Goal: Transaction & Acquisition: Purchase product/service

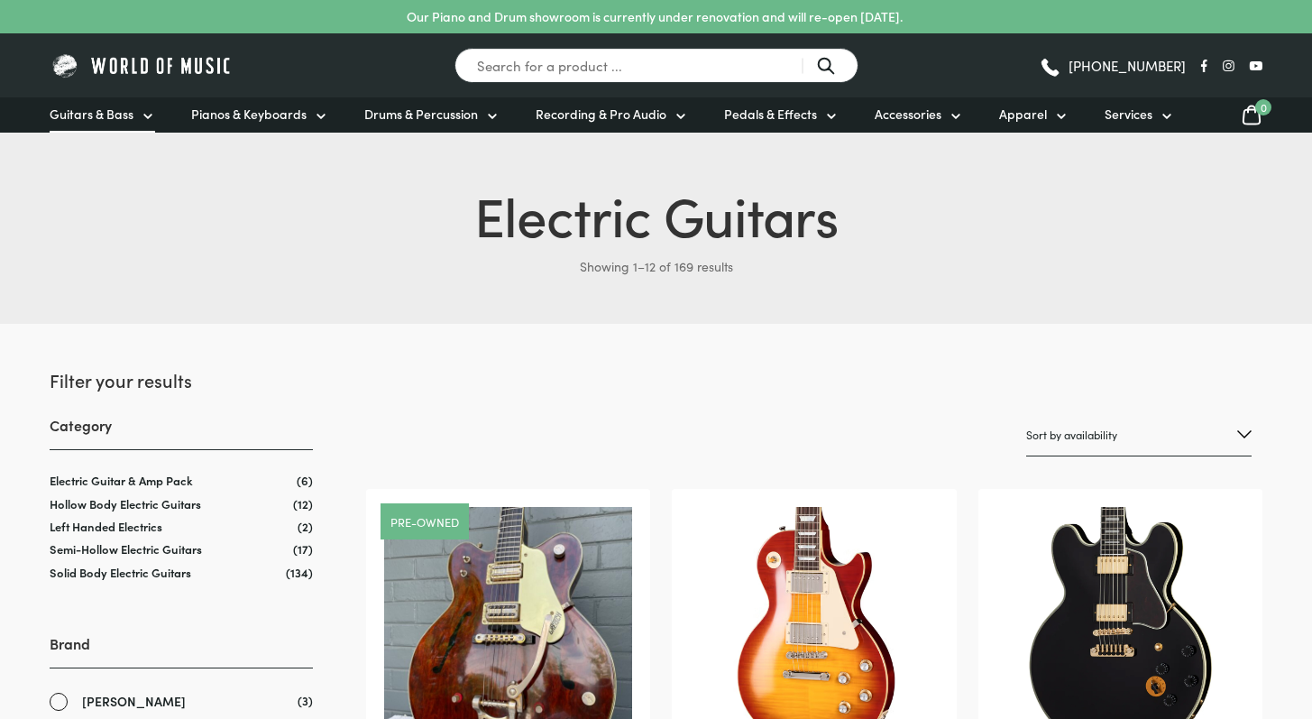
click at [128, 107] on span "Guitars & Bass" at bounding box center [92, 114] width 84 height 19
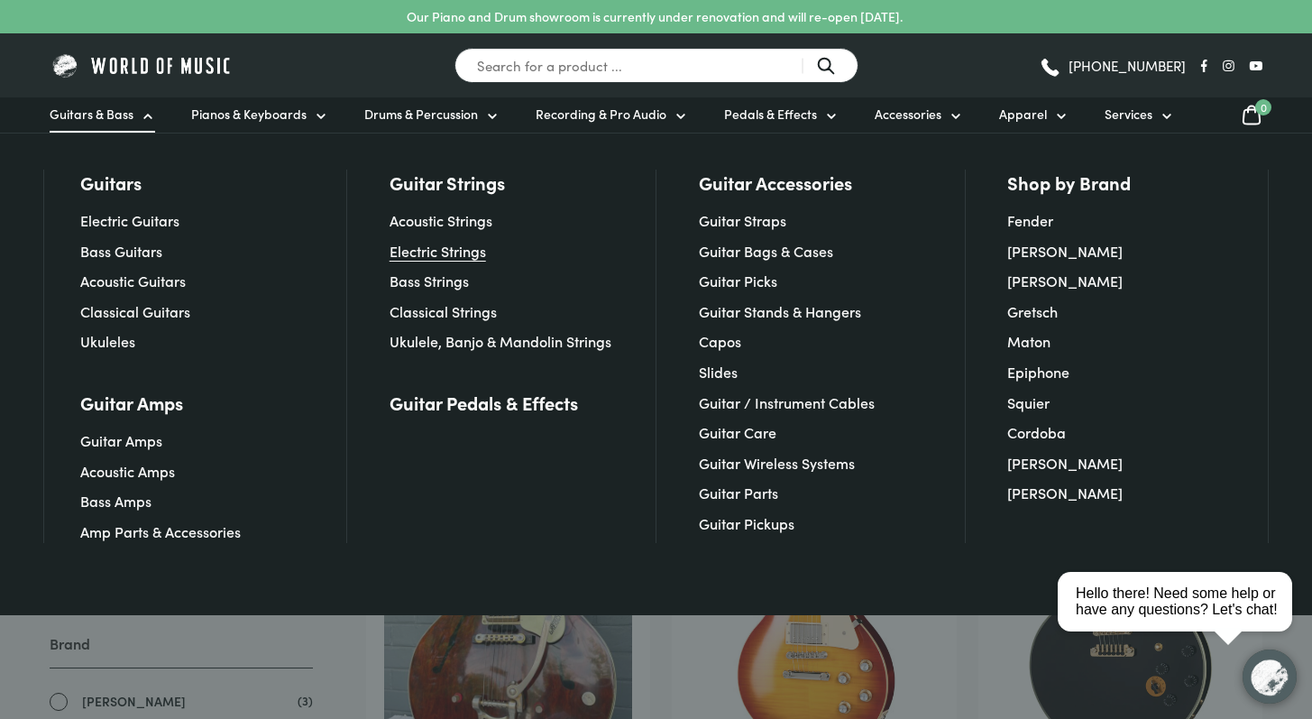
click at [473, 245] on link "Electric Strings" at bounding box center [437, 251] width 96 height 20
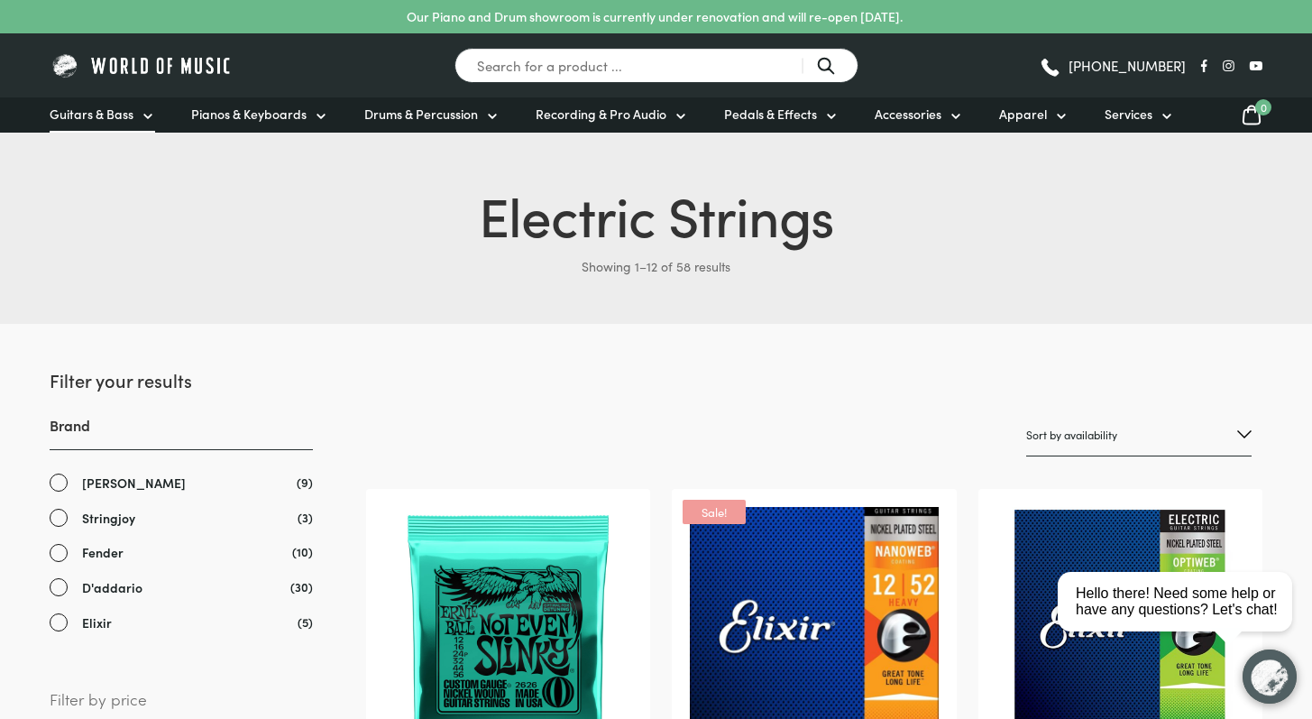
click at [142, 121] on icon at bounding box center [148, 116] width 14 height 14
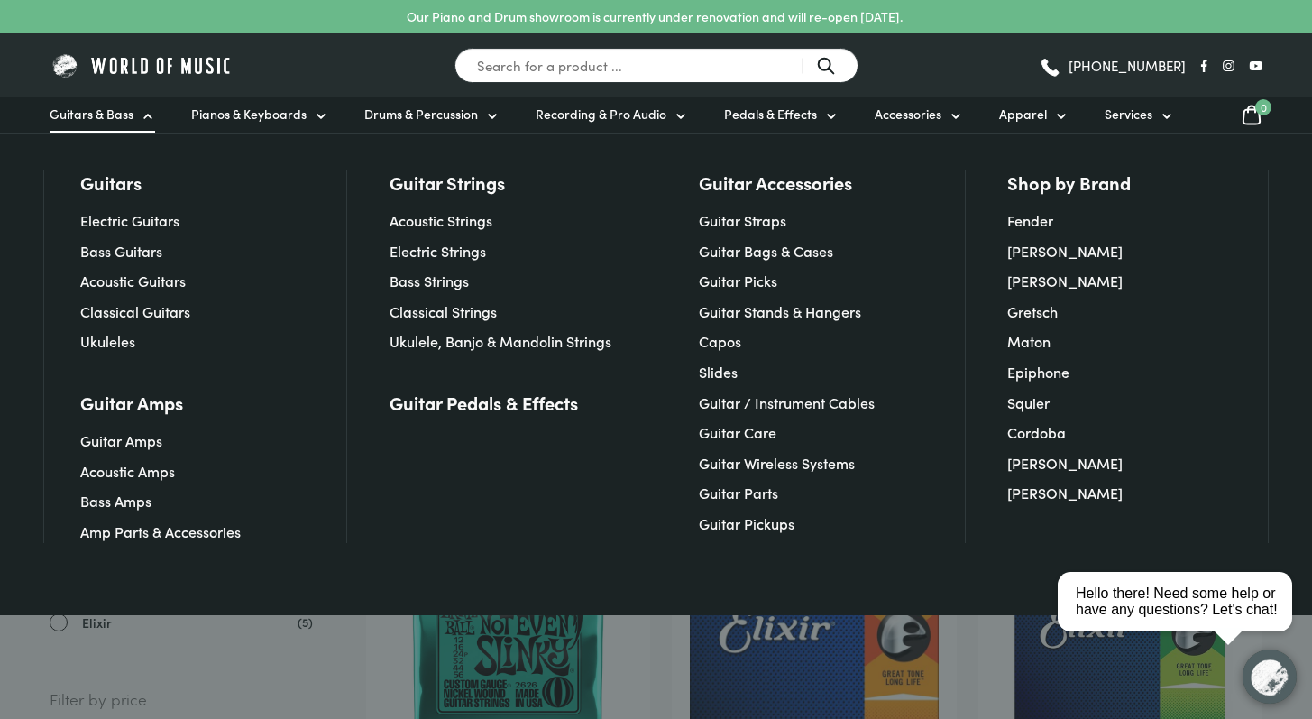
click at [483, 627] on div at bounding box center [656, 359] width 1312 height 719
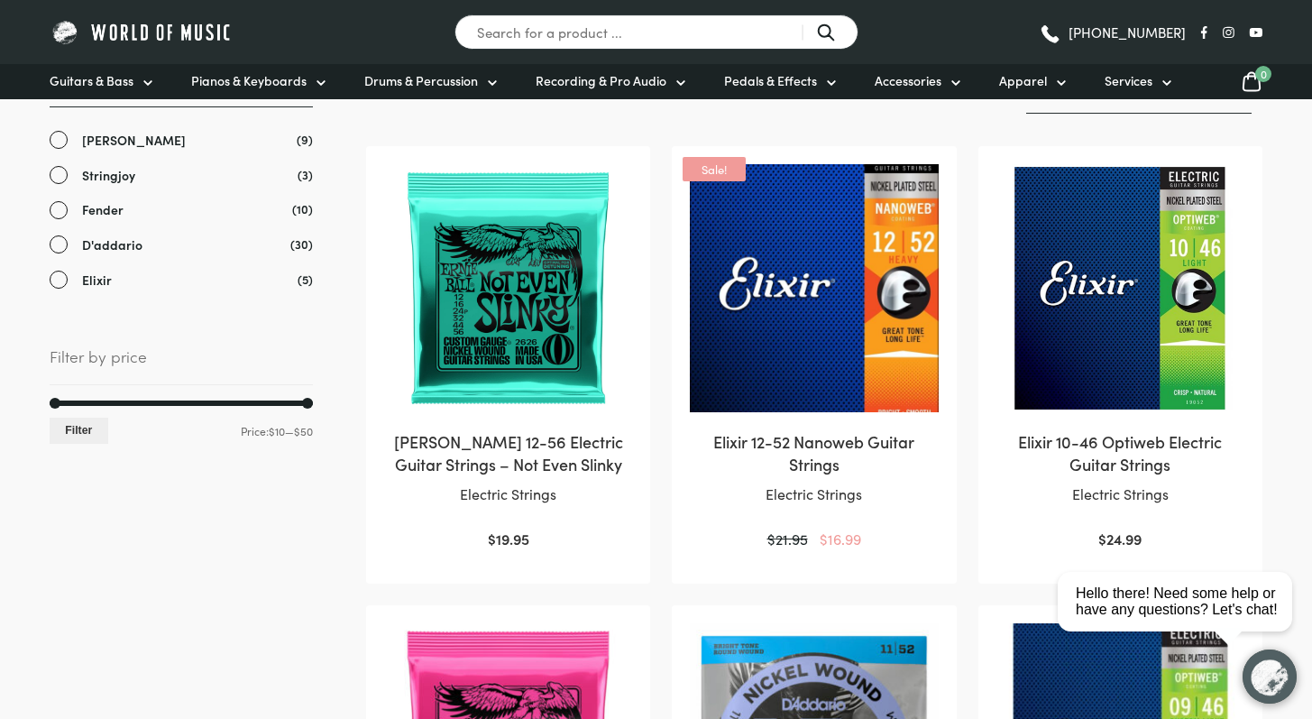
scroll to position [468, 0]
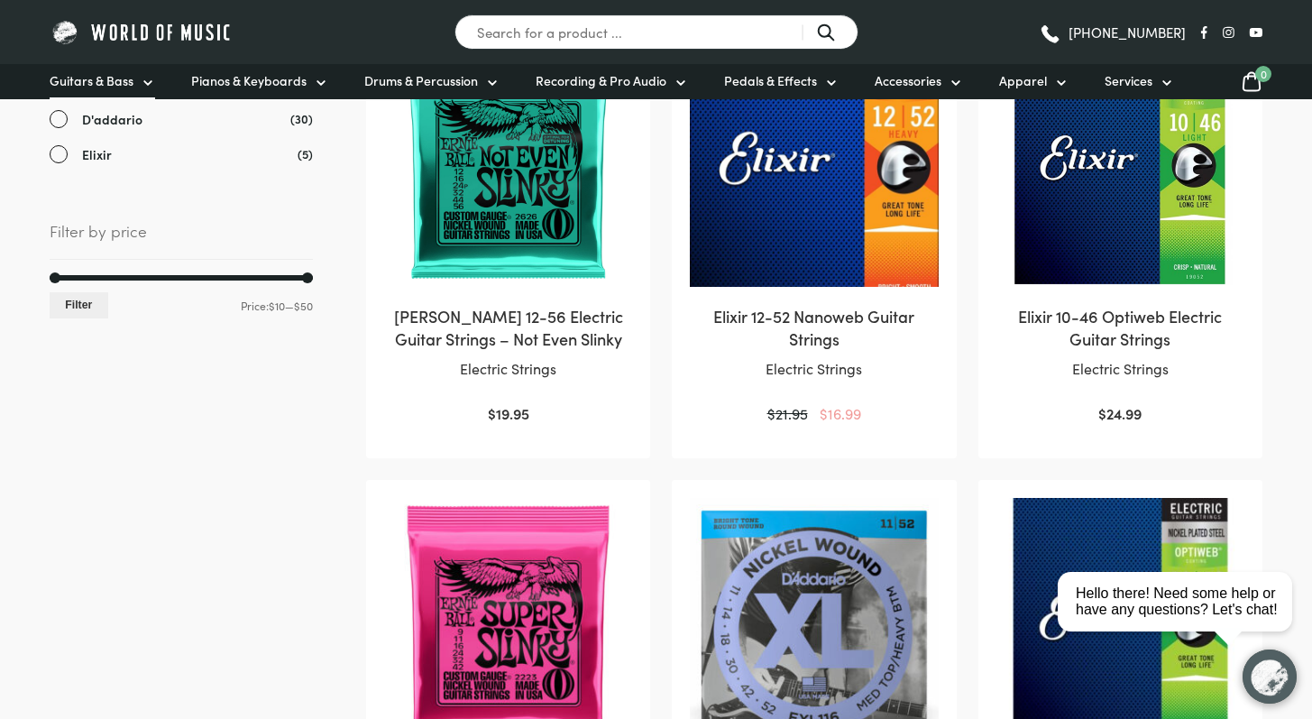
click at [128, 75] on span "Guitars & Bass" at bounding box center [92, 80] width 84 height 19
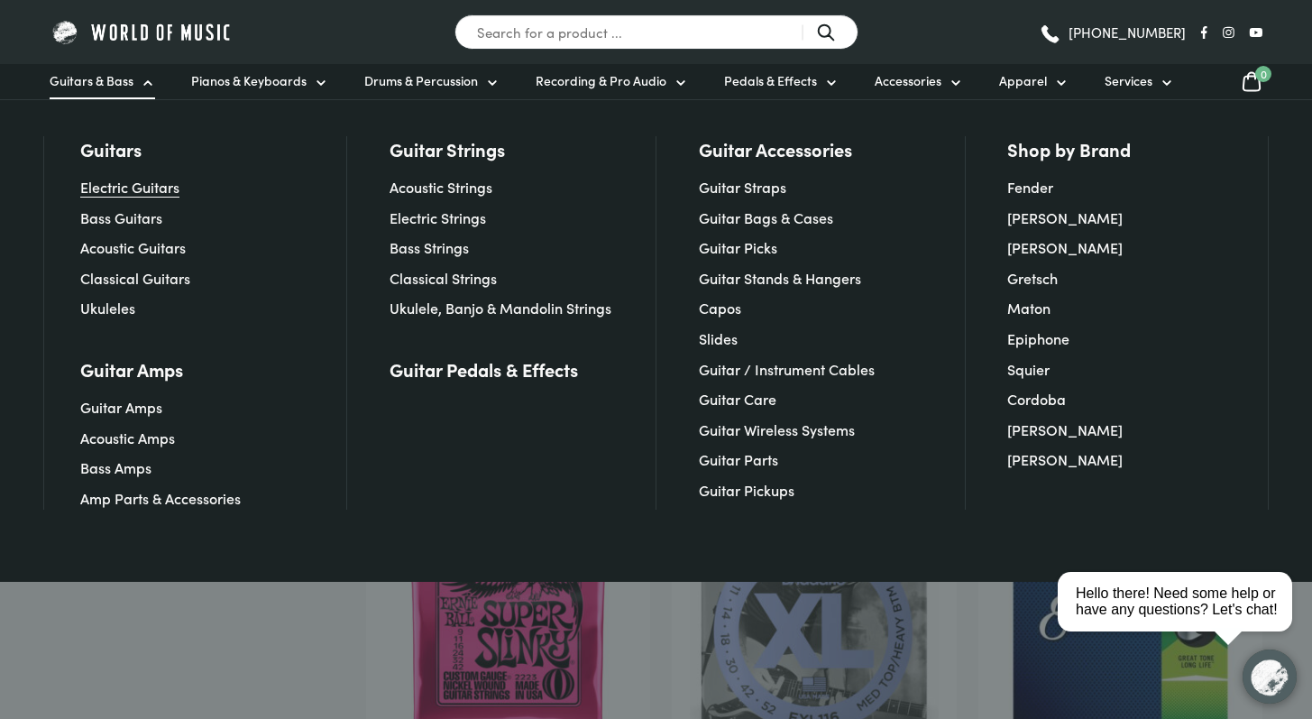
click at [171, 190] on link "Electric Guitars" at bounding box center [129, 187] width 99 height 20
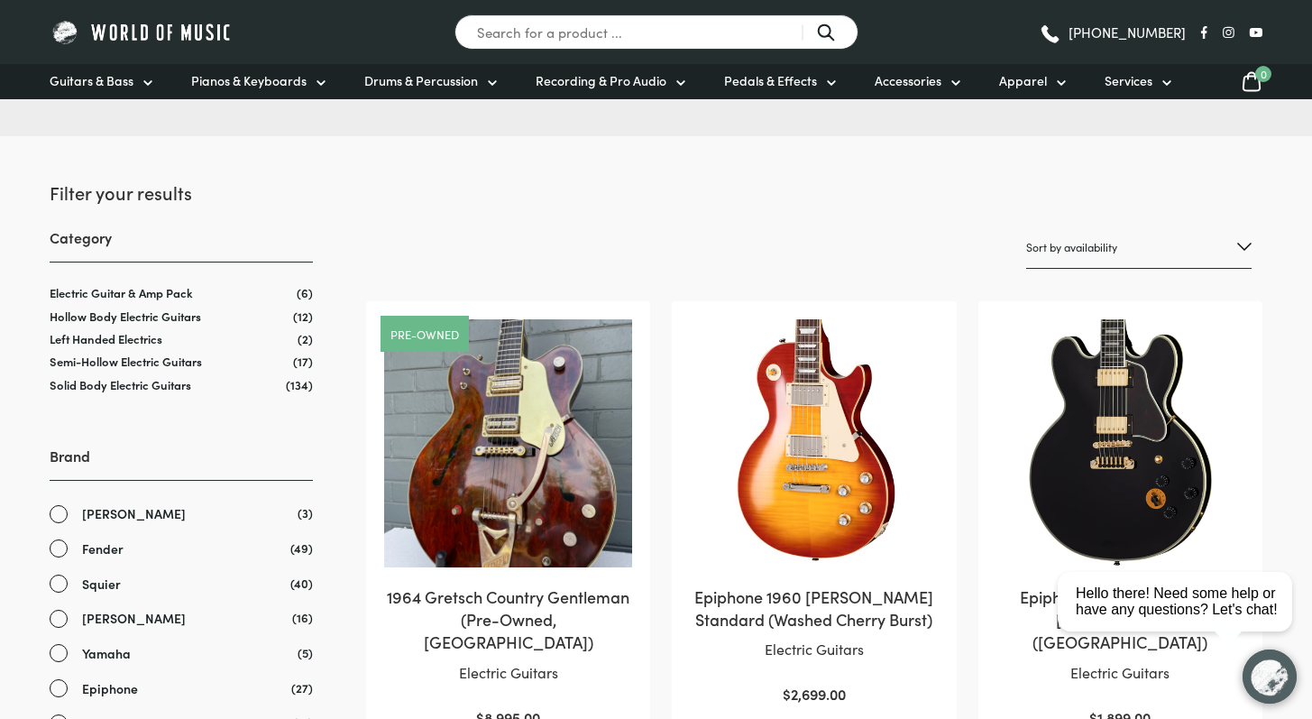
scroll to position [189, 0]
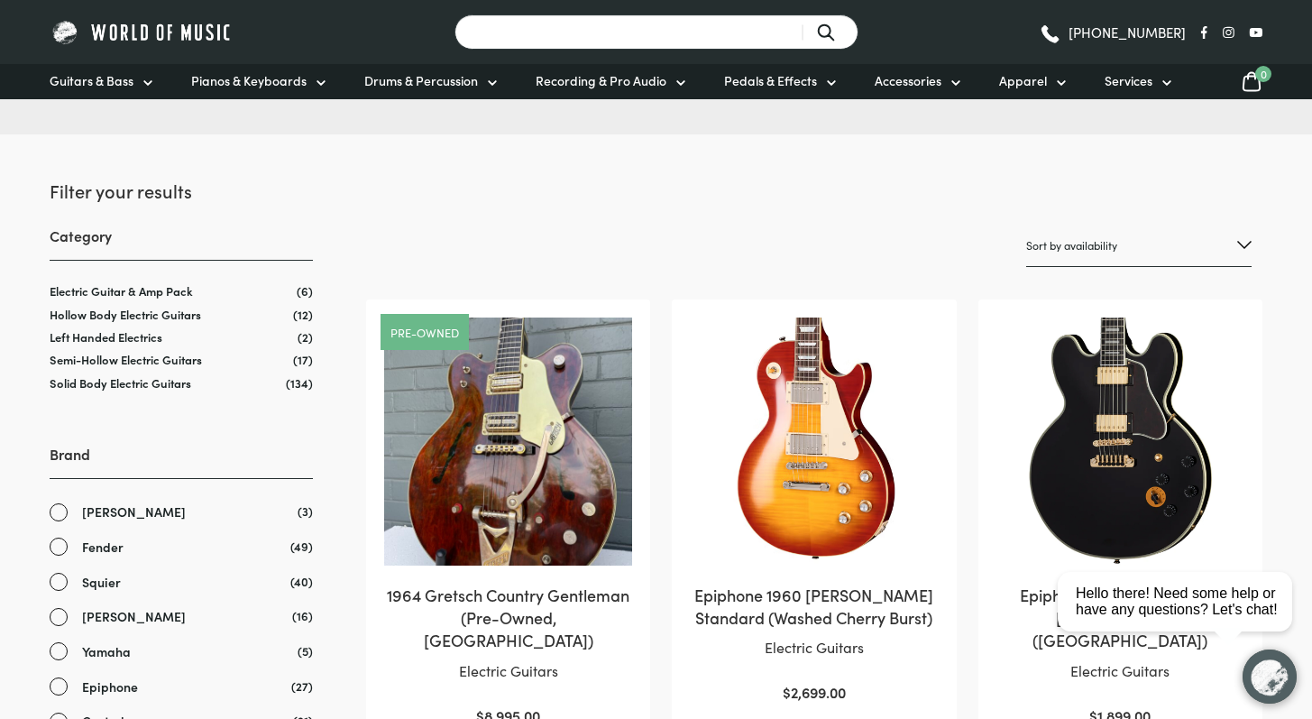
click at [686, 30] on input "Search for a product ..." at bounding box center [656, 31] width 404 height 35
type input "strat"
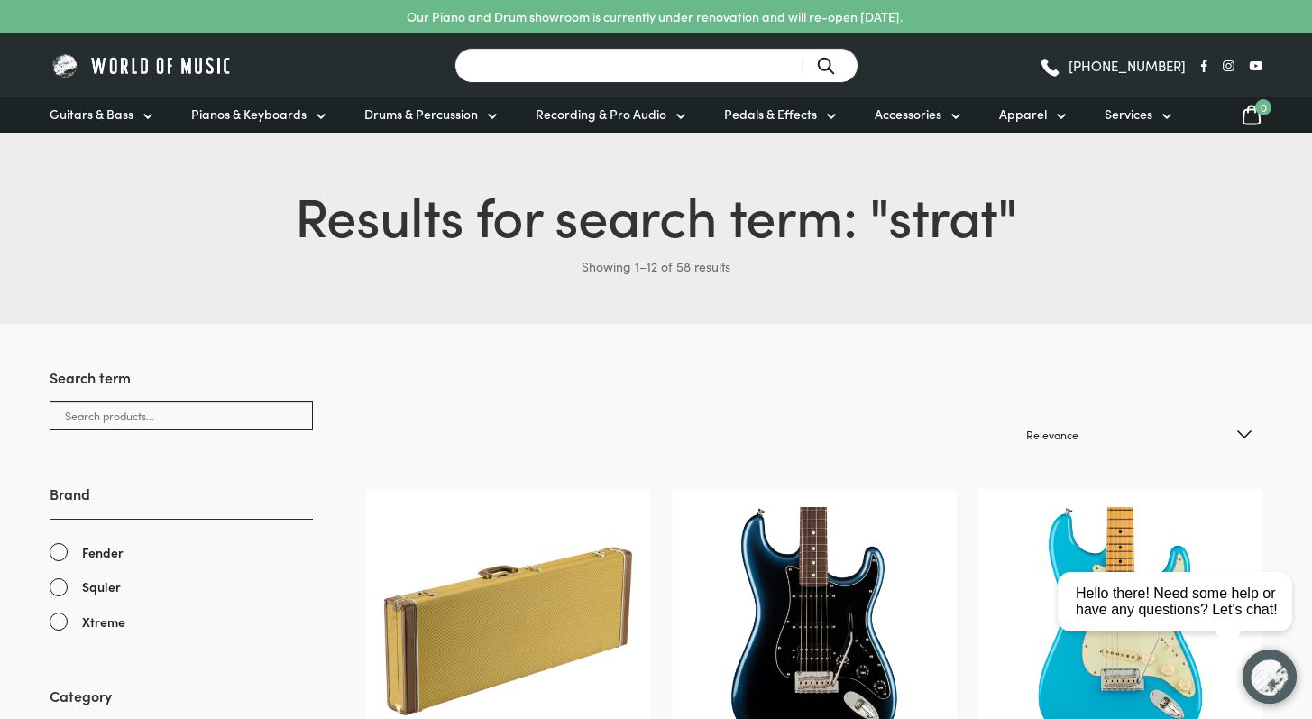
click at [714, 59] on input "Search for a product ..." at bounding box center [656, 65] width 404 height 35
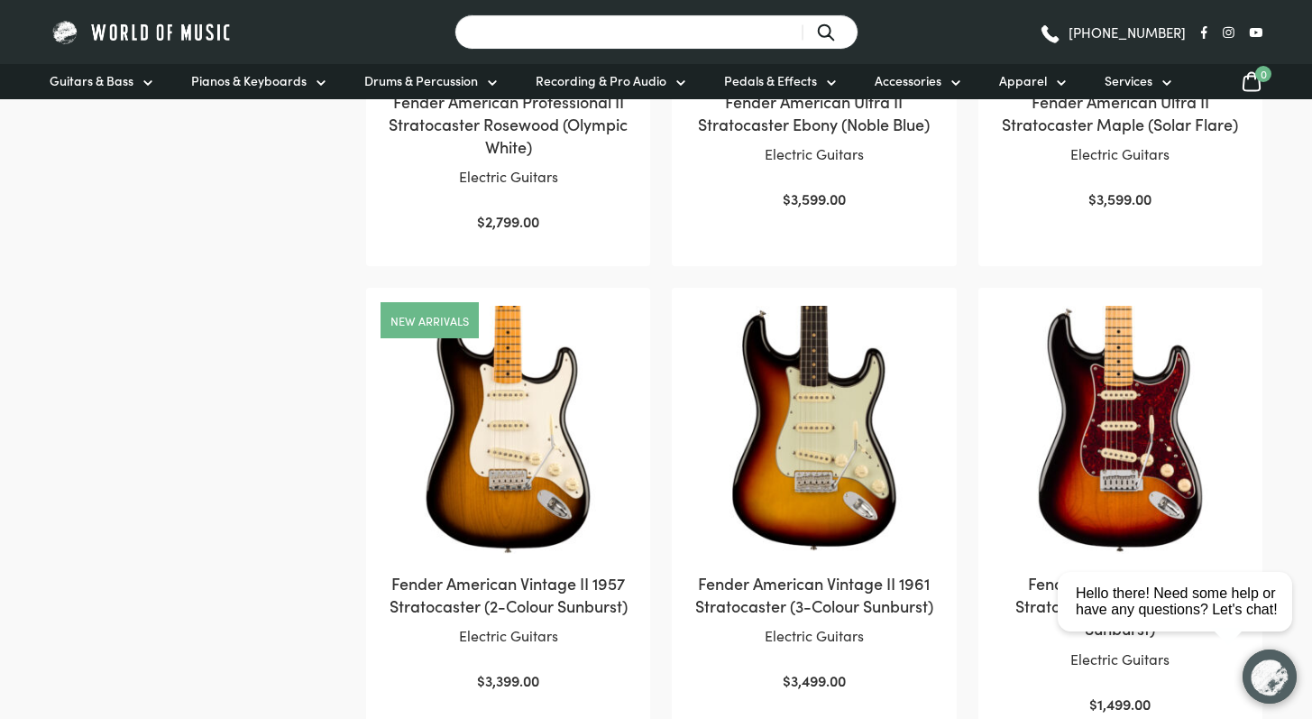
scroll to position [1123, 0]
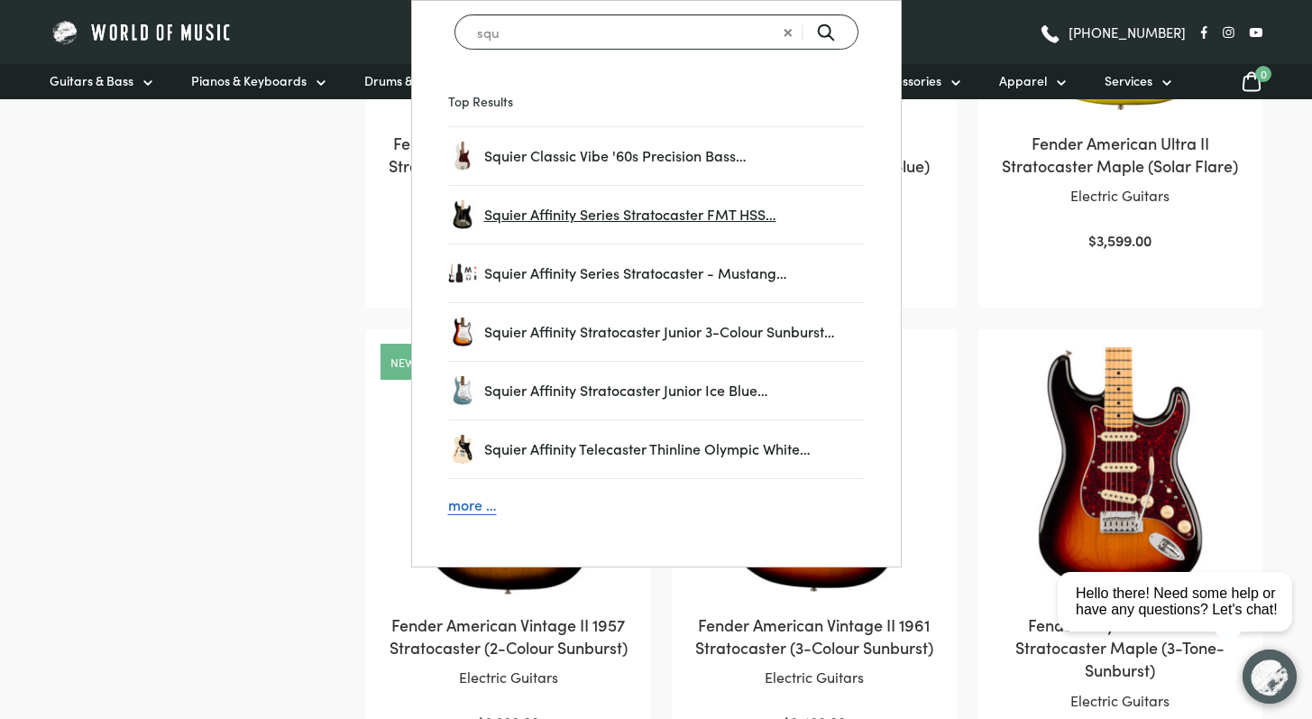
type input "squ"
click at [635, 221] on span "Squier Affinity Series Stratocaster FMT HSS…" at bounding box center [674, 214] width 380 height 23
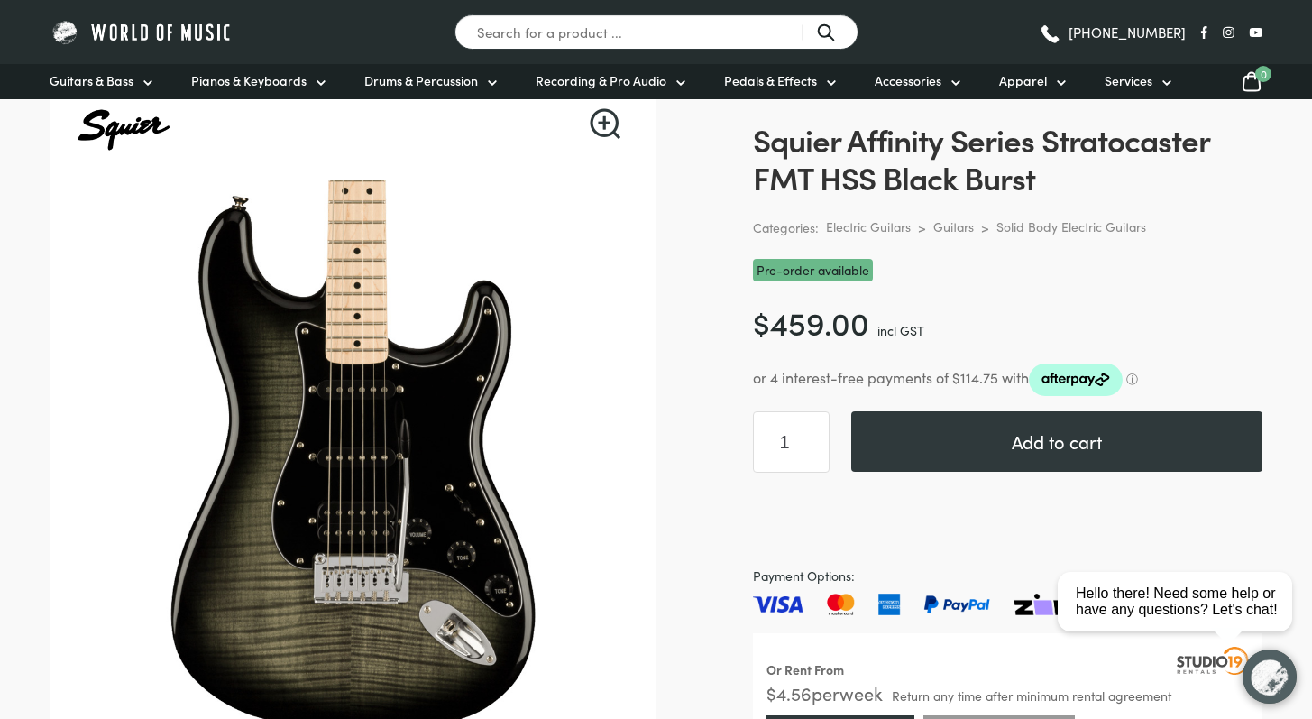
scroll to position [749, 0]
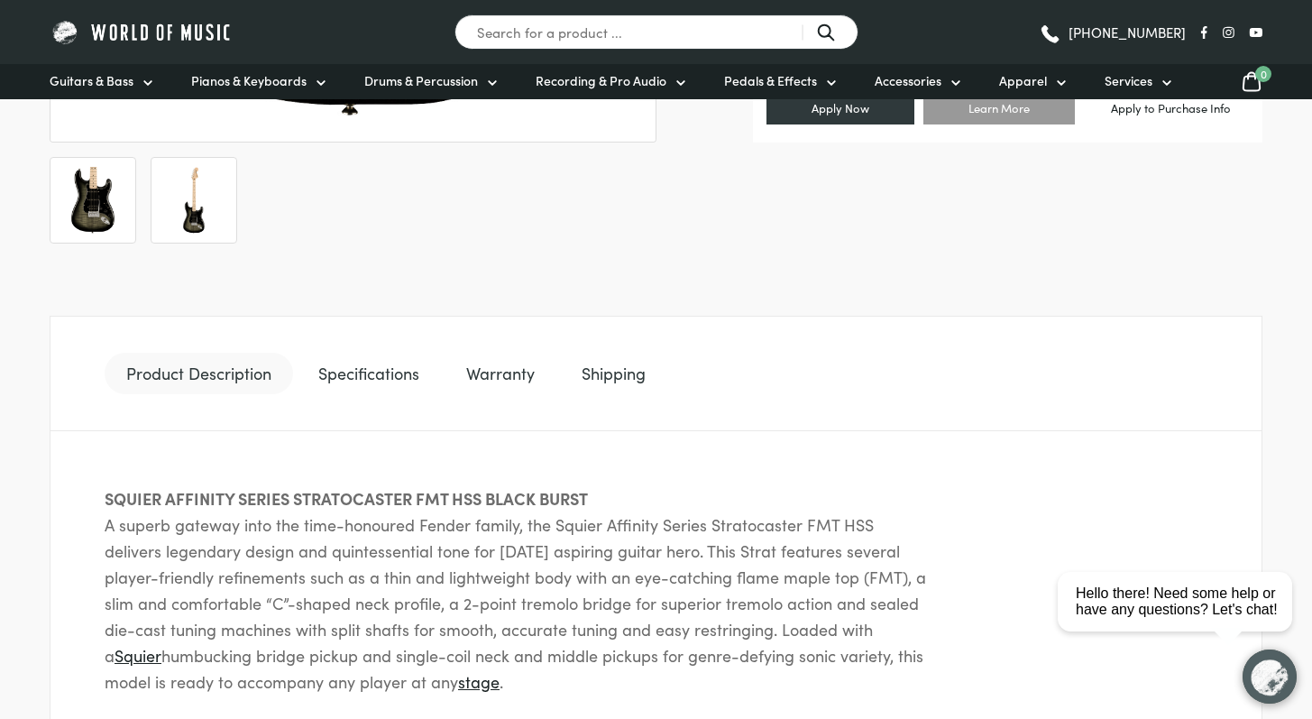
click at [202, 217] on img at bounding box center [193, 200] width 67 height 67
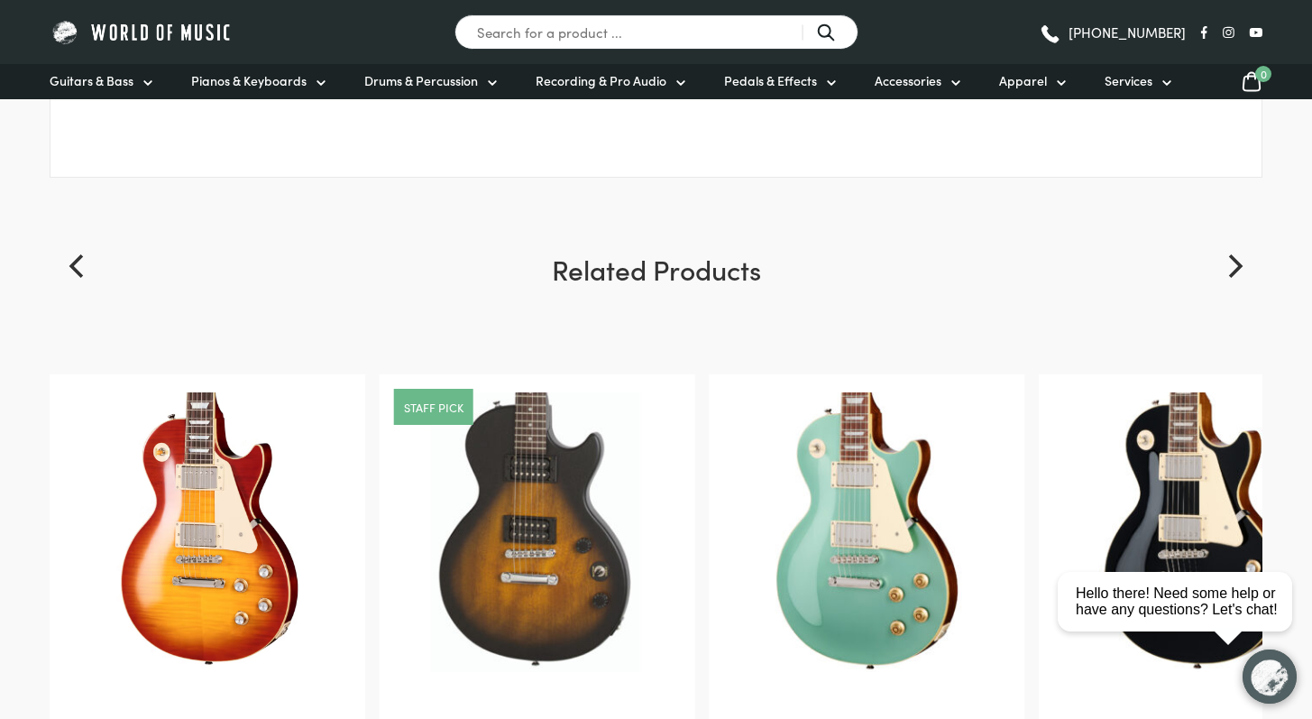
scroll to position [1983, 0]
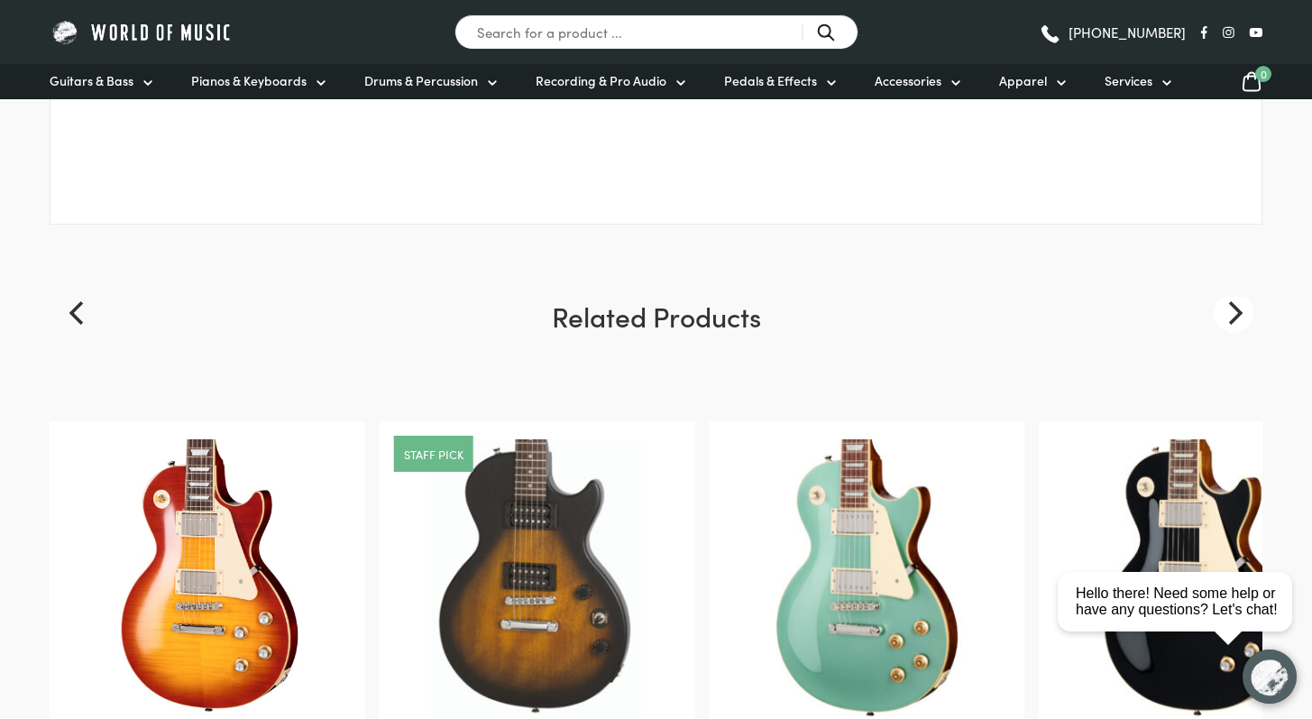
click at [1227, 329] on button "Next" at bounding box center [1234, 313] width 40 height 40
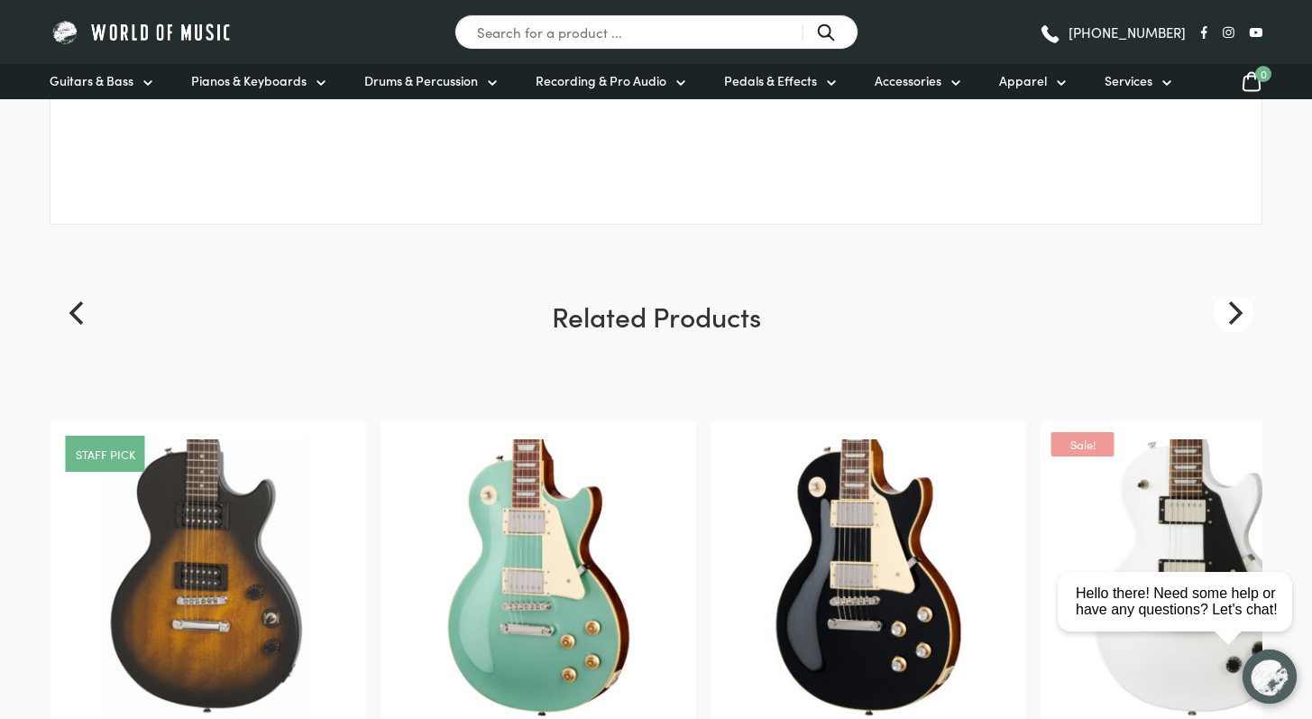
click at [1227, 329] on button "Next" at bounding box center [1234, 313] width 40 height 40
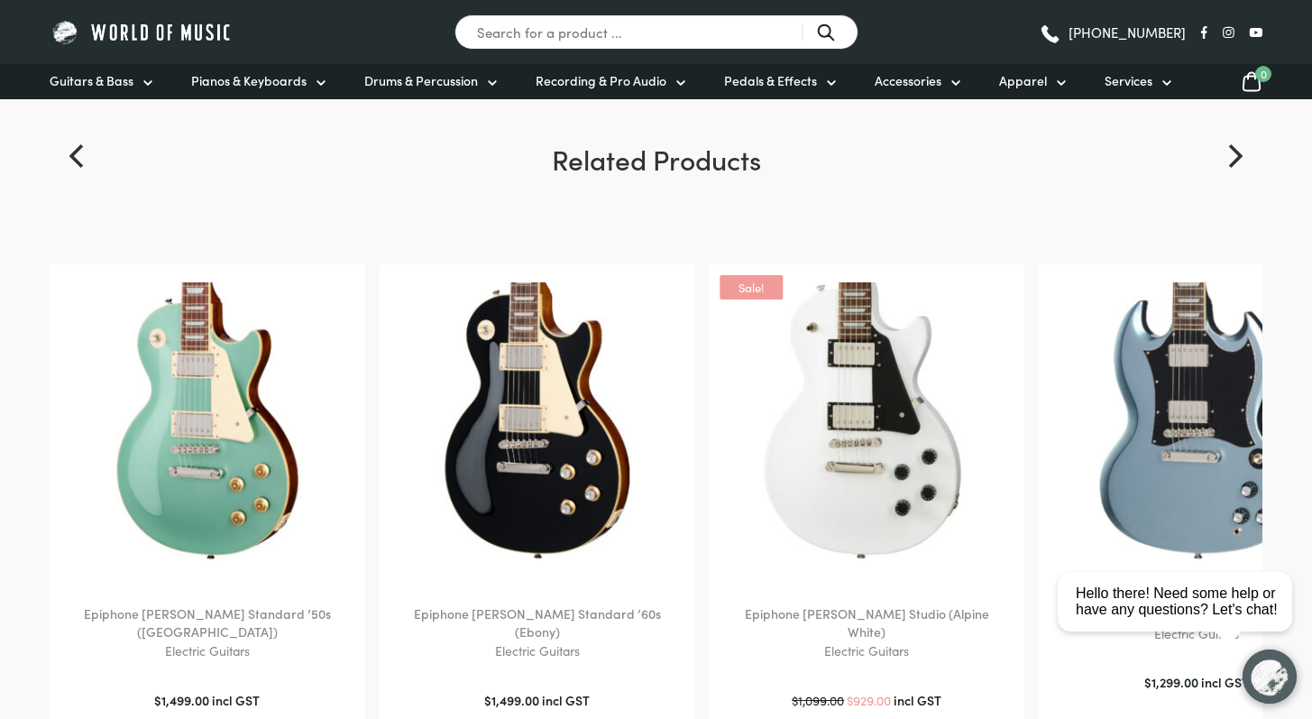
scroll to position [2137, 0]
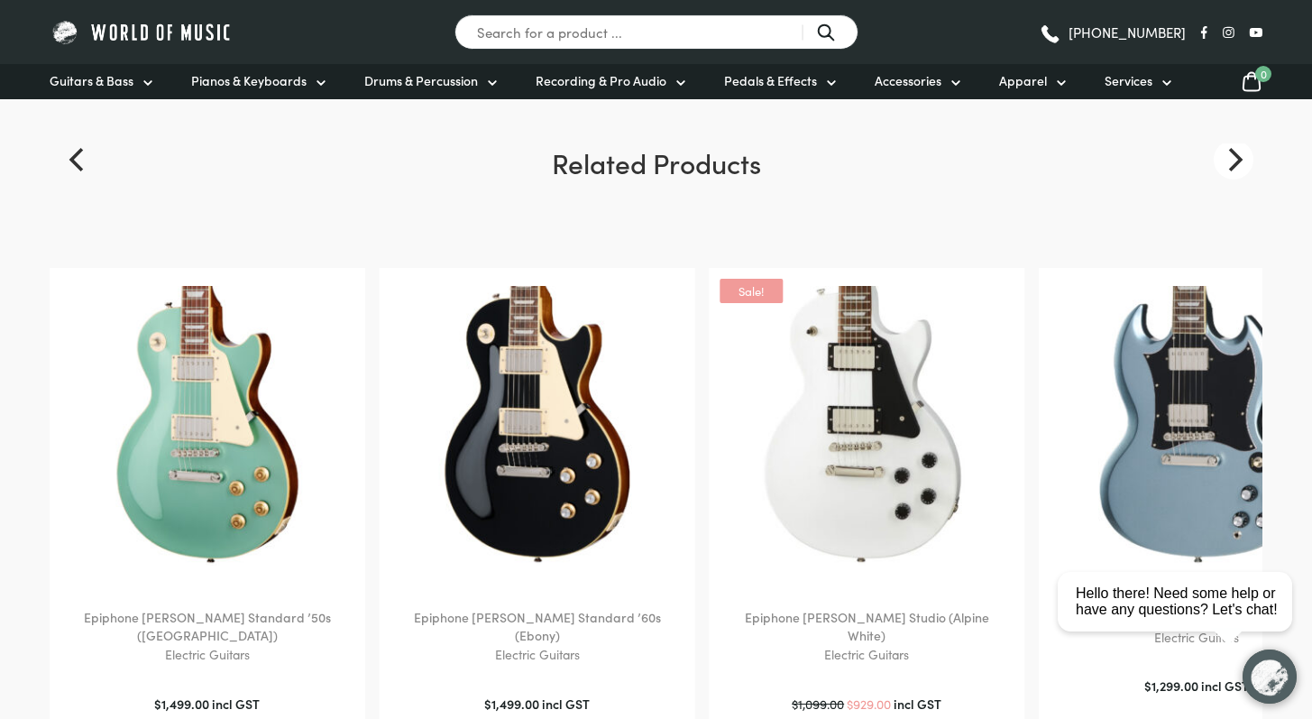
click at [1222, 169] on icon "Next" at bounding box center [1233, 159] width 23 height 23
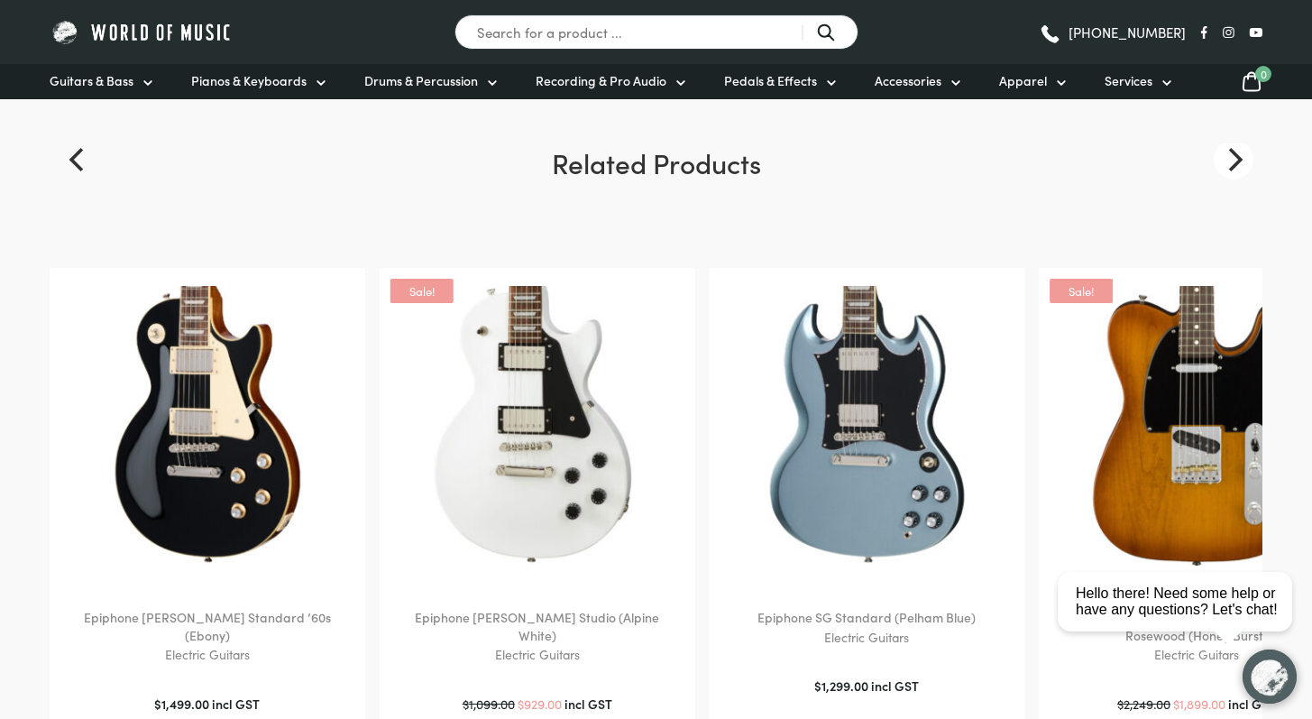
click at [1223, 166] on icon "Next" at bounding box center [1233, 159] width 23 height 23
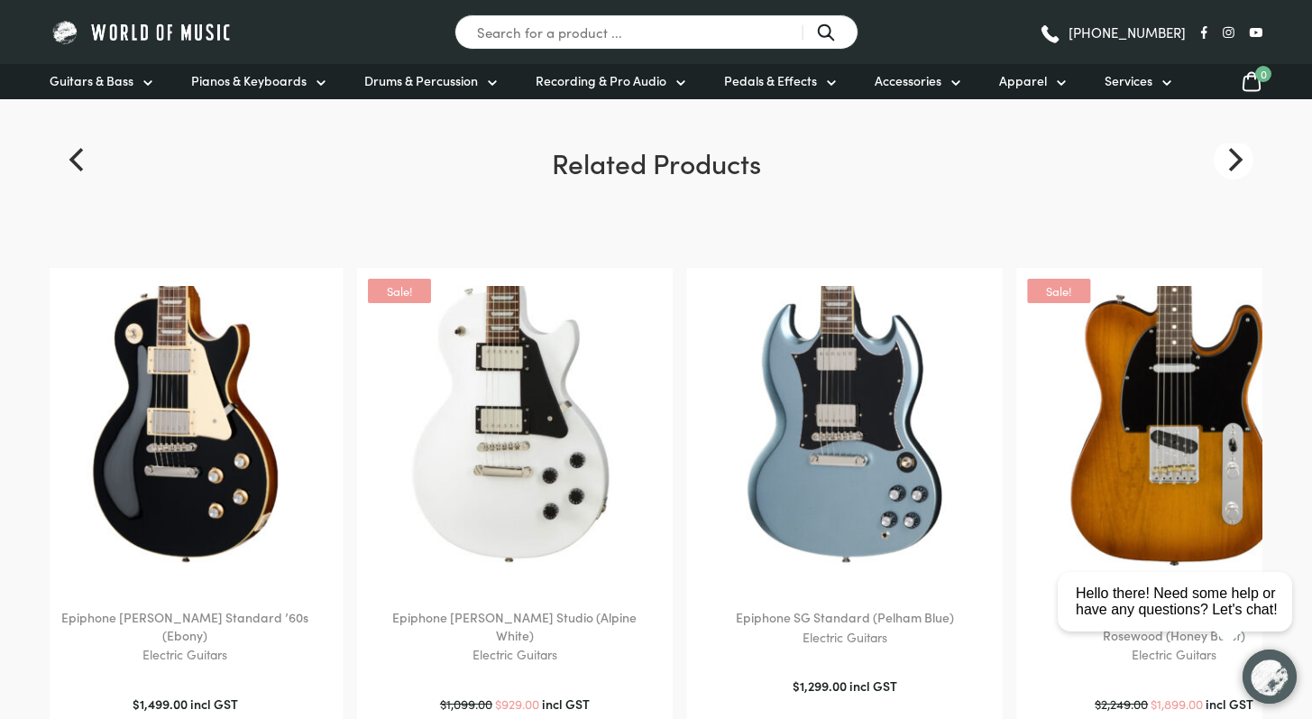
click at [1223, 166] on icon "Next" at bounding box center [1233, 159] width 23 height 23
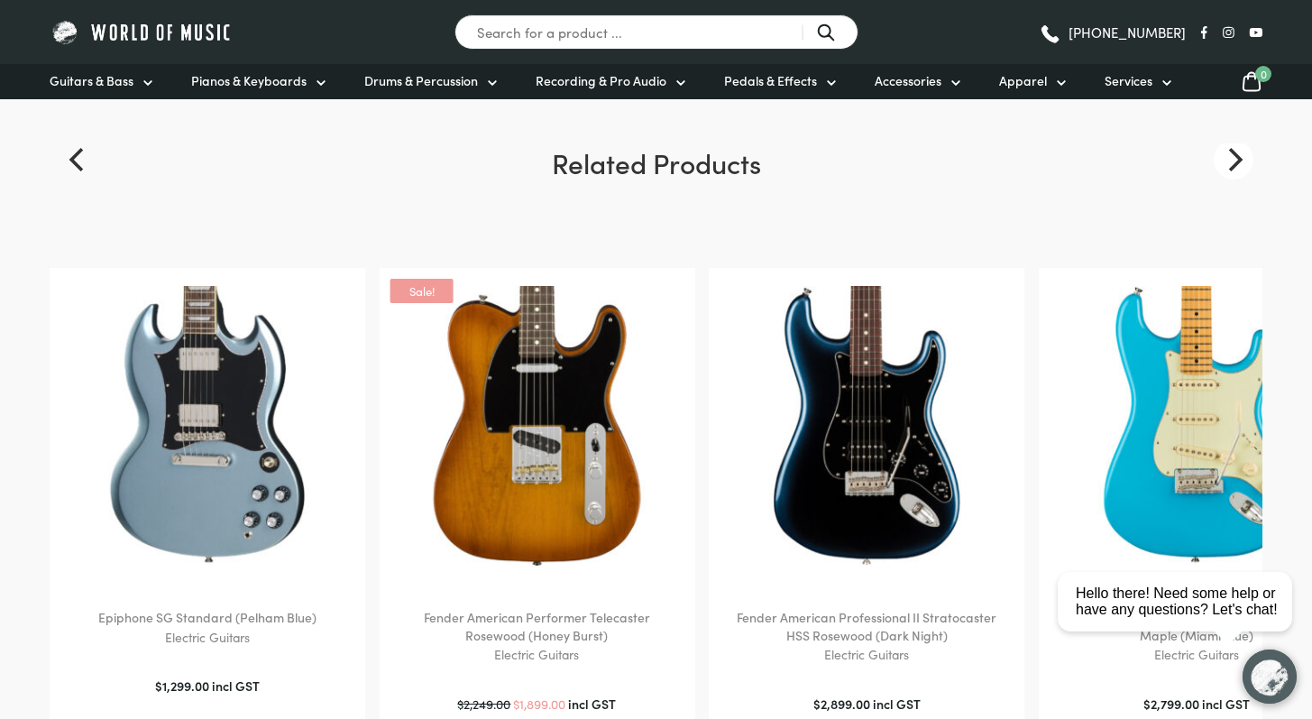
click at [1241, 168] on icon "Next" at bounding box center [1233, 159] width 23 height 23
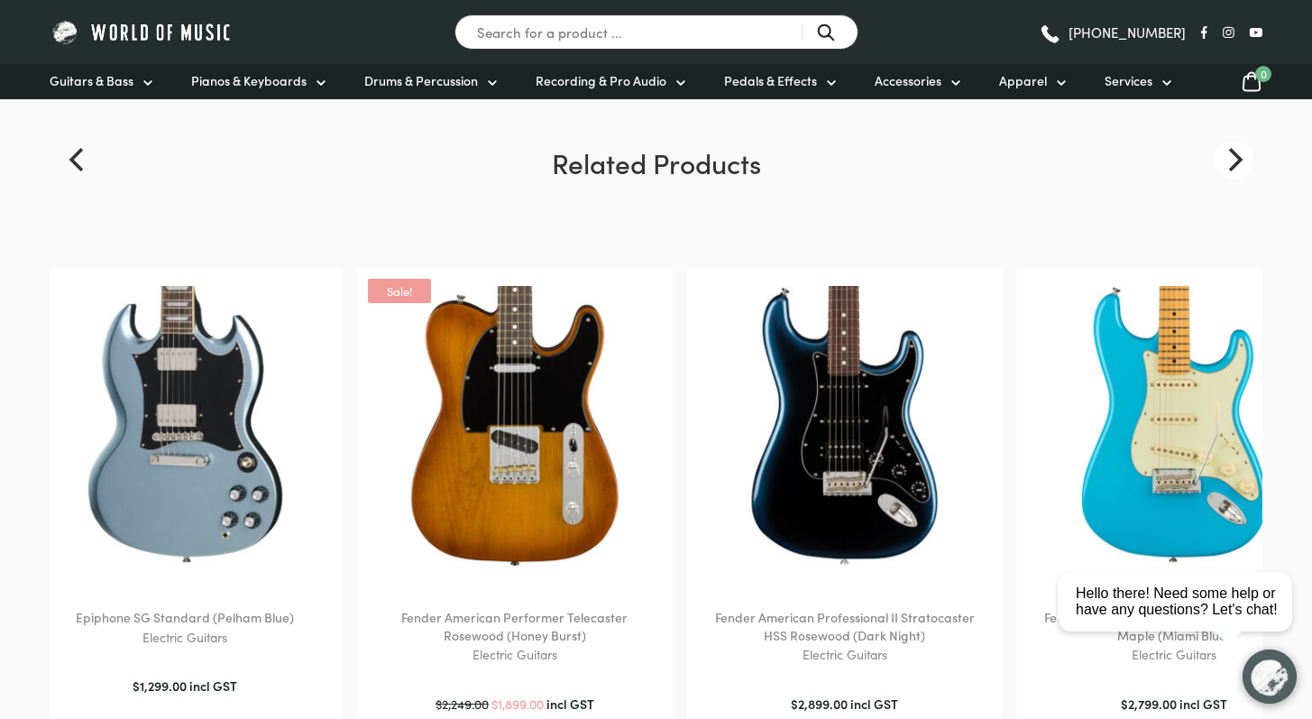
click at [1241, 168] on icon "Next" at bounding box center [1233, 159] width 23 height 23
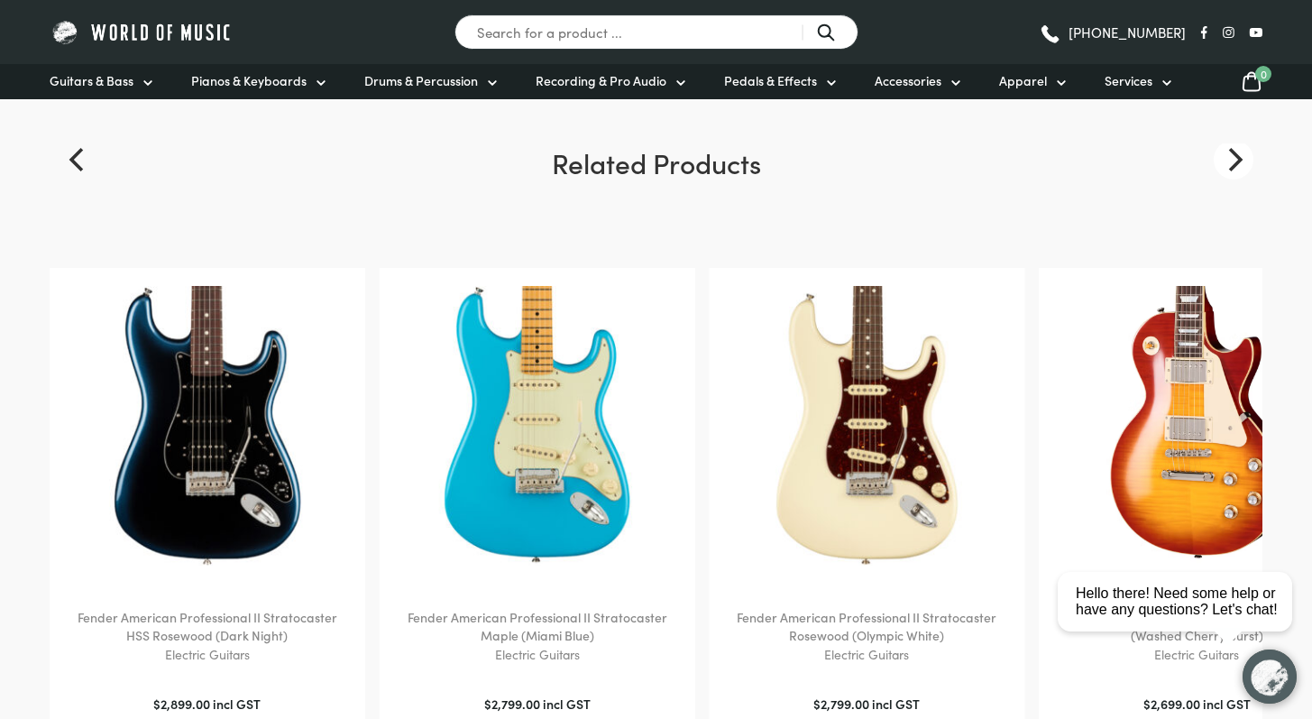
click at [1241, 168] on icon "Next" at bounding box center [1233, 159] width 23 height 23
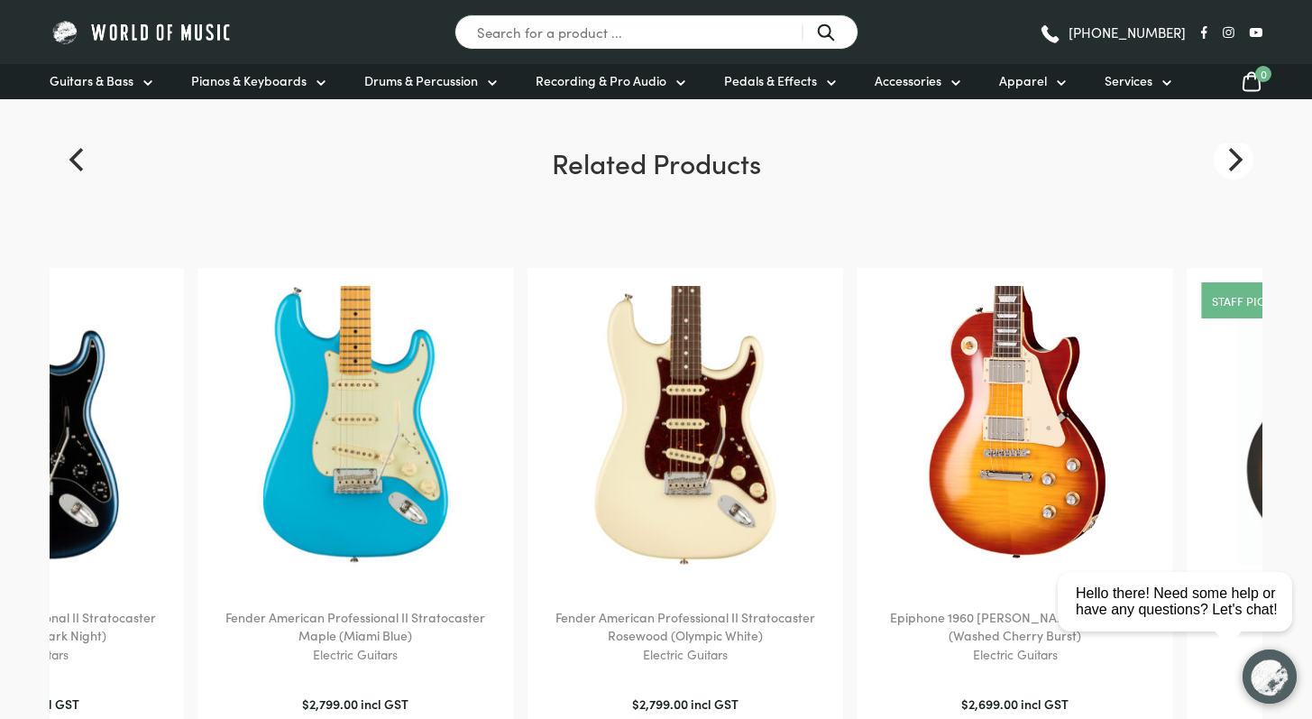
click at [1241, 168] on icon "Next" at bounding box center [1233, 159] width 23 height 23
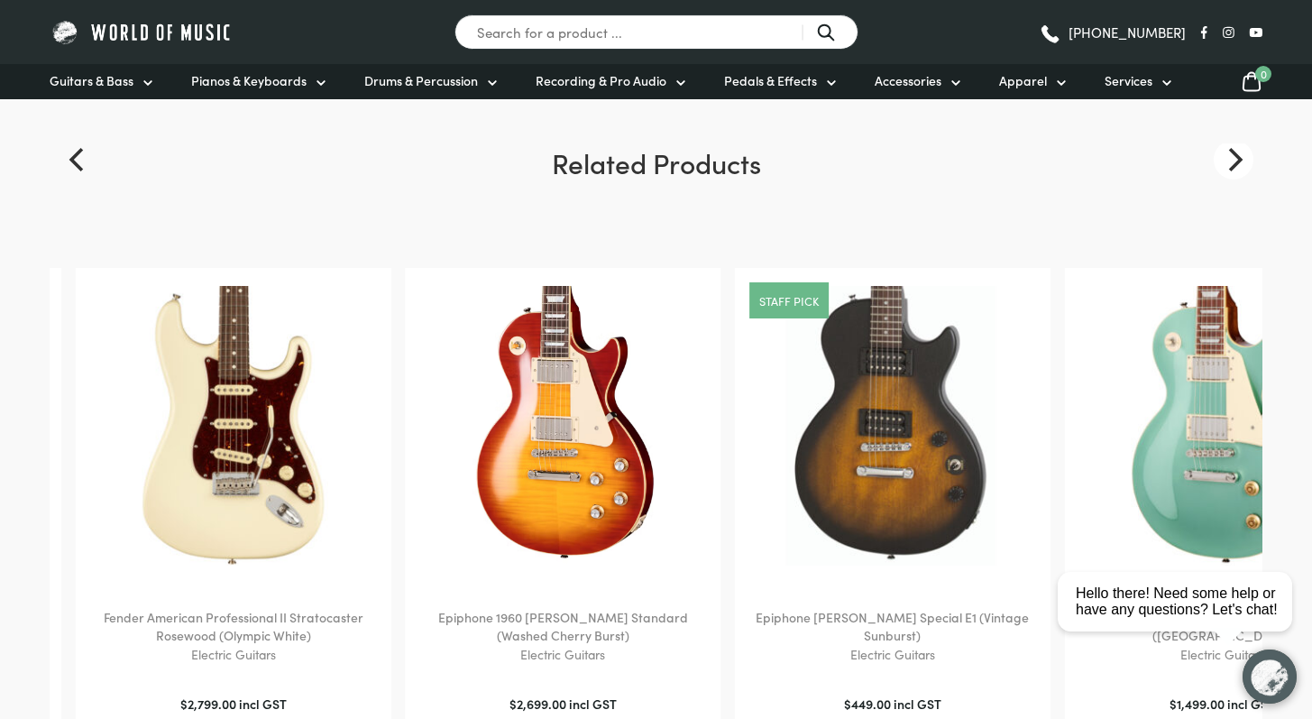
click at [1241, 168] on icon "Next" at bounding box center [1233, 159] width 23 height 23
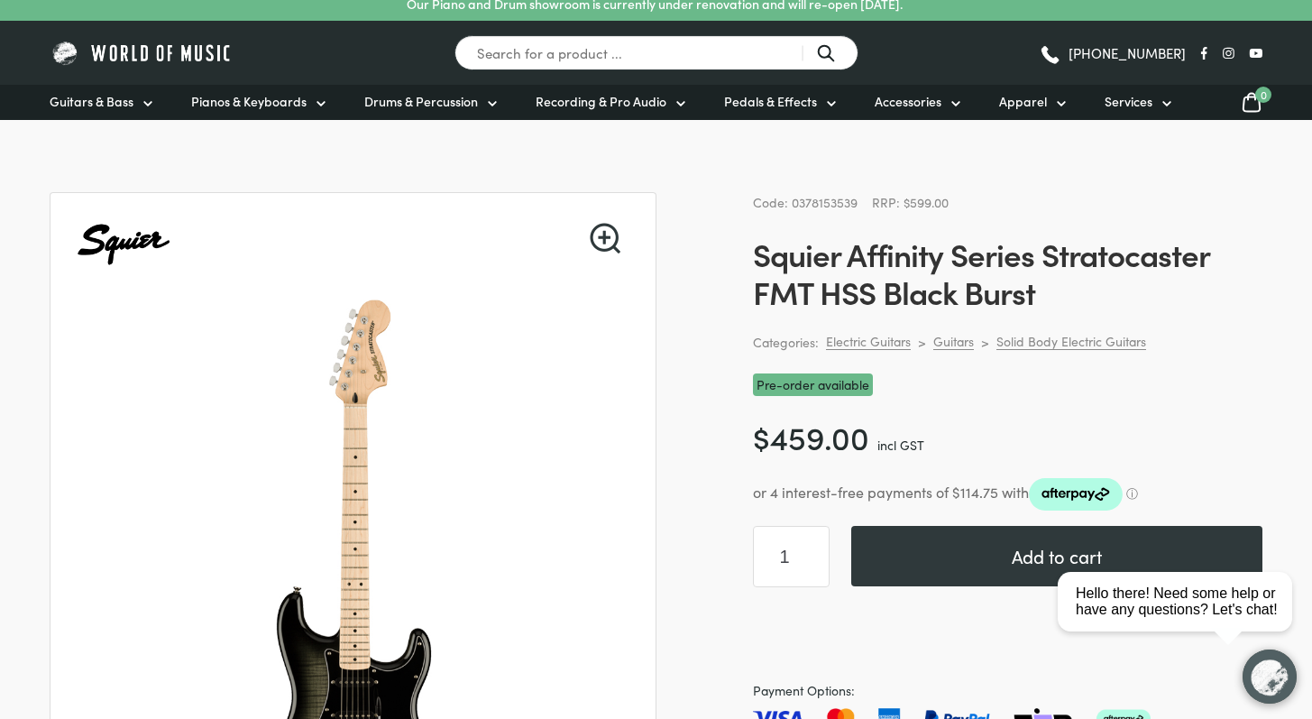
scroll to position [29, 0]
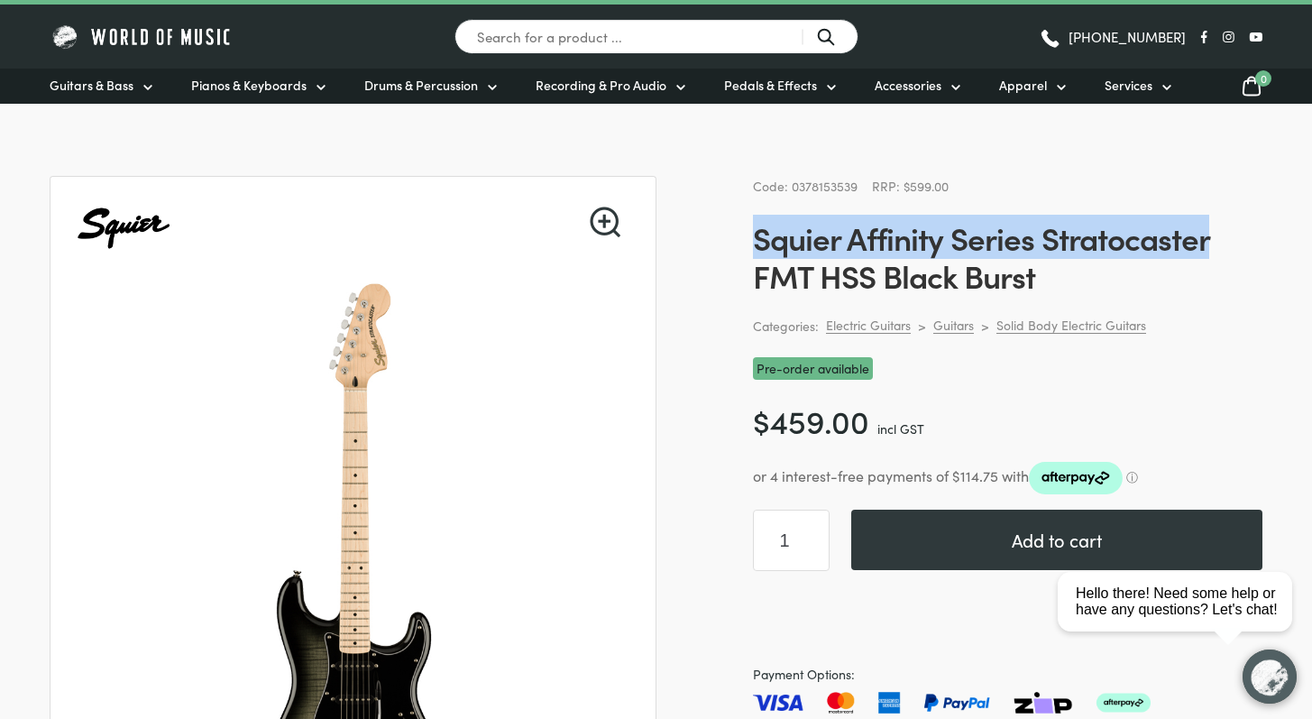
drag, startPoint x: 754, startPoint y: 234, endPoint x: 1207, endPoint y: 246, distance: 453.6
click at [1207, 246] on h1 "Squier Affinity Series Stratocaster FMT HSS Black Burst" at bounding box center [1007, 256] width 509 height 76
copy h1 "Squier Affinity Series Stratocaster"
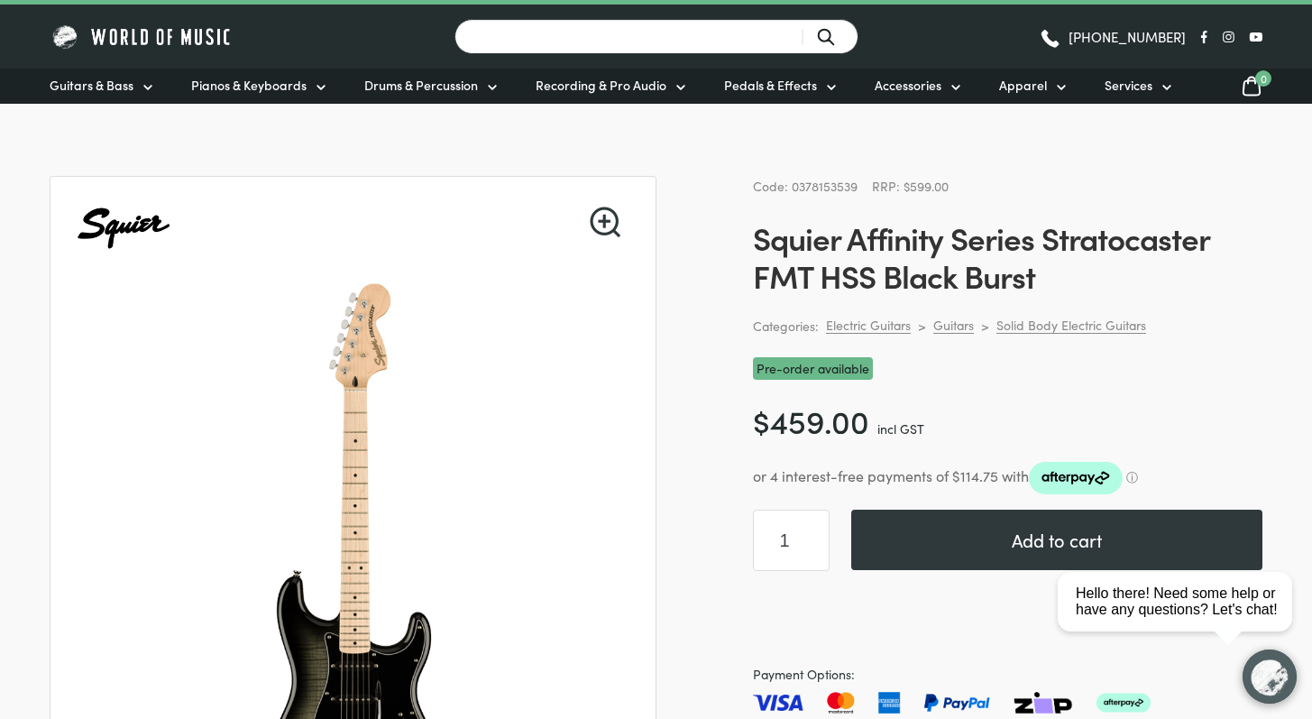
click at [684, 34] on input "Search for a product ..." at bounding box center [656, 36] width 404 height 35
paste input "Squier Affinity Series Stratocaster"
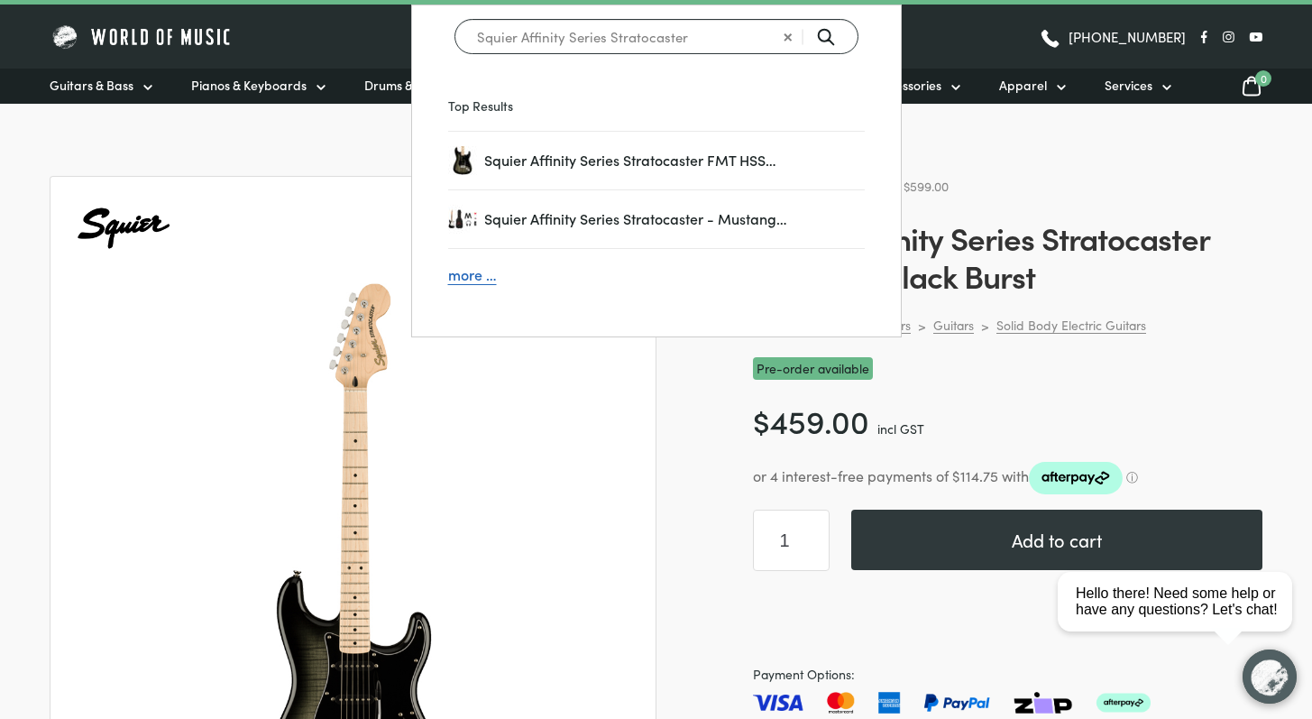
click at [826, 39] on input "Squier Affinity Series Stratocaster" at bounding box center [656, 36] width 404 height 35
click at [837, 31] on input "Squier Affinity Series Stratocaster" at bounding box center [656, 36] width 404 height 35
type input "Squier Affinity Series Stratocaster"
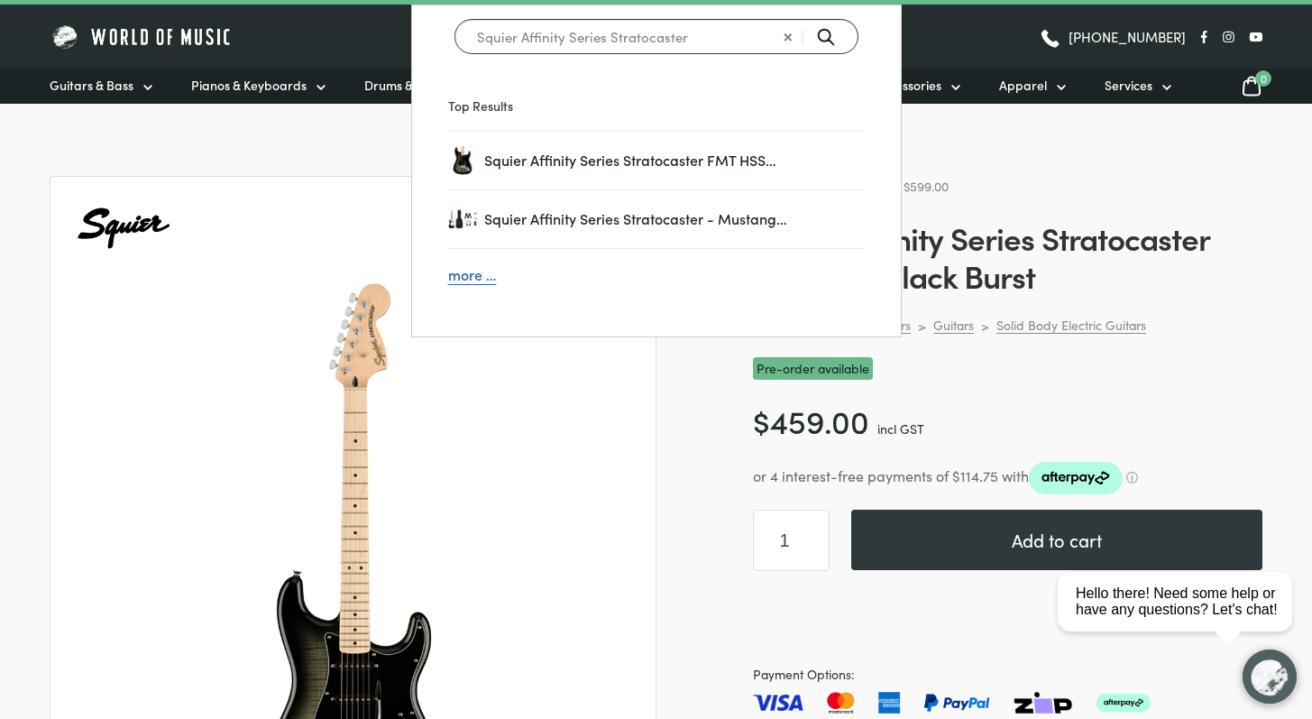
click at [478, 281] on span "more …" at bounding box center [656, 274] width 417 height 23
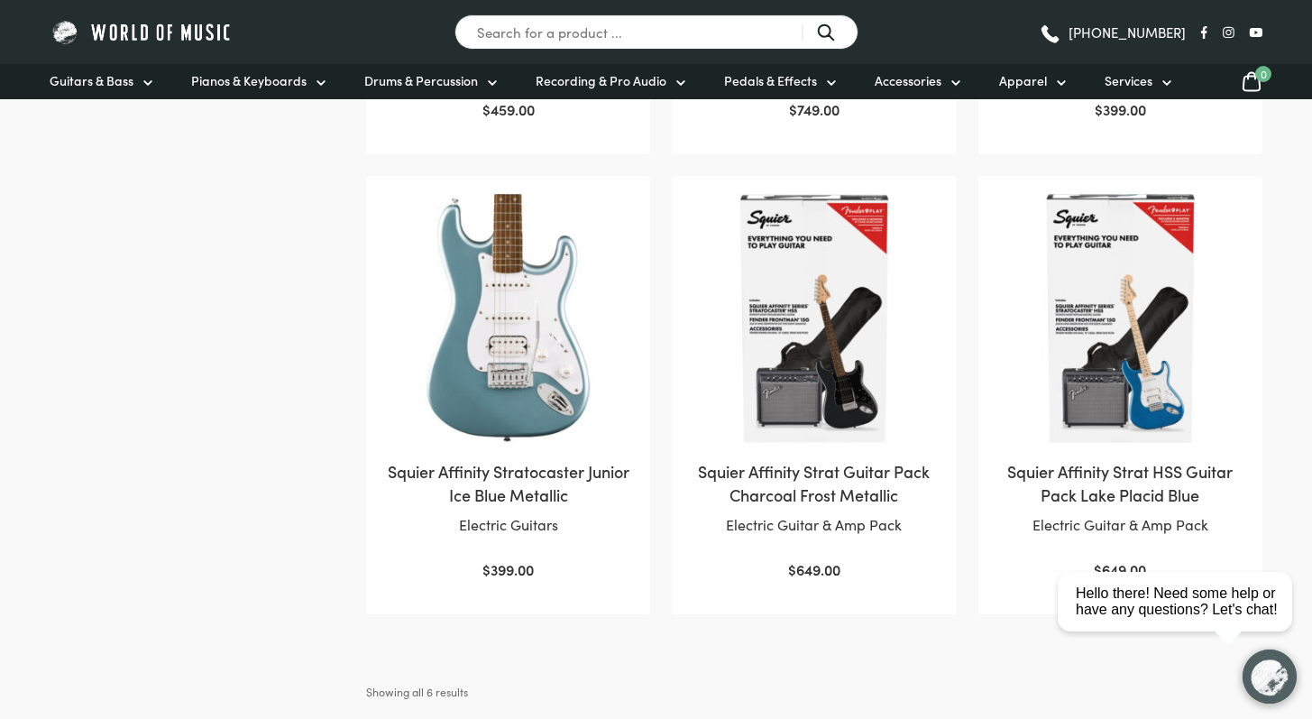
scroll to position [851, 0]
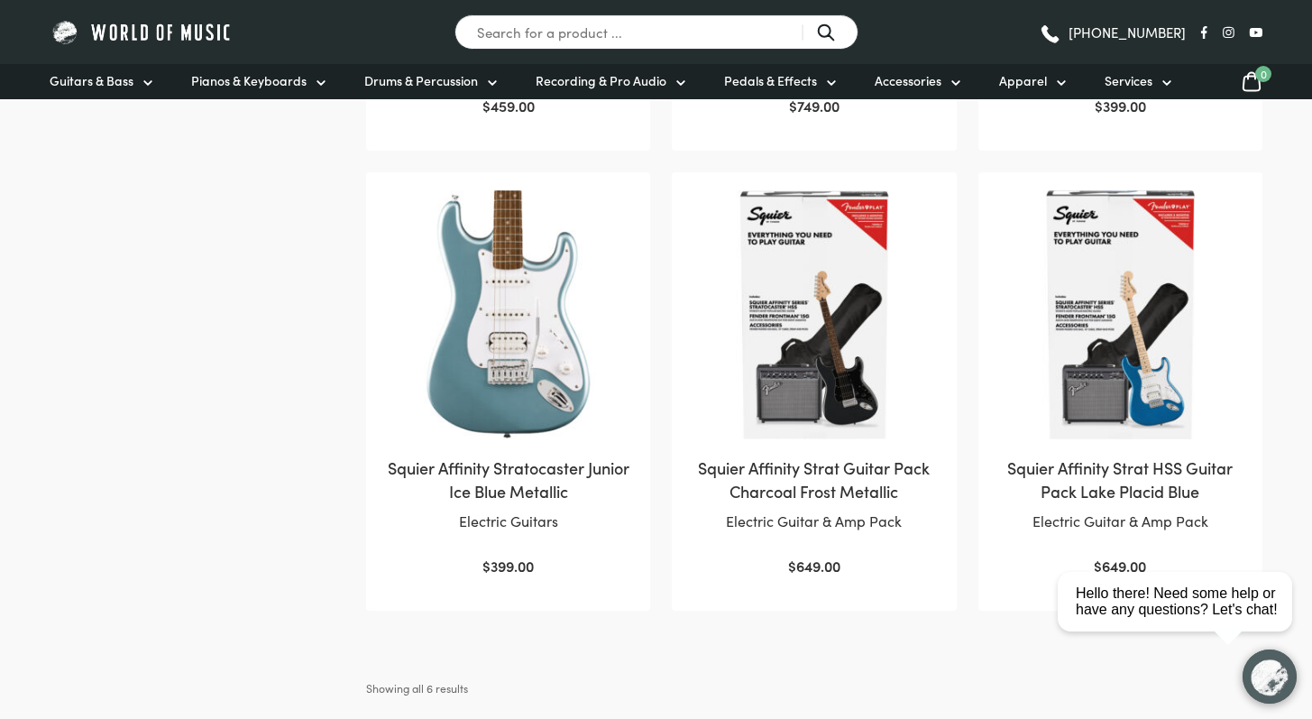
click at [819, 287] on img at bounding box center [814, 314] width 248 height 248
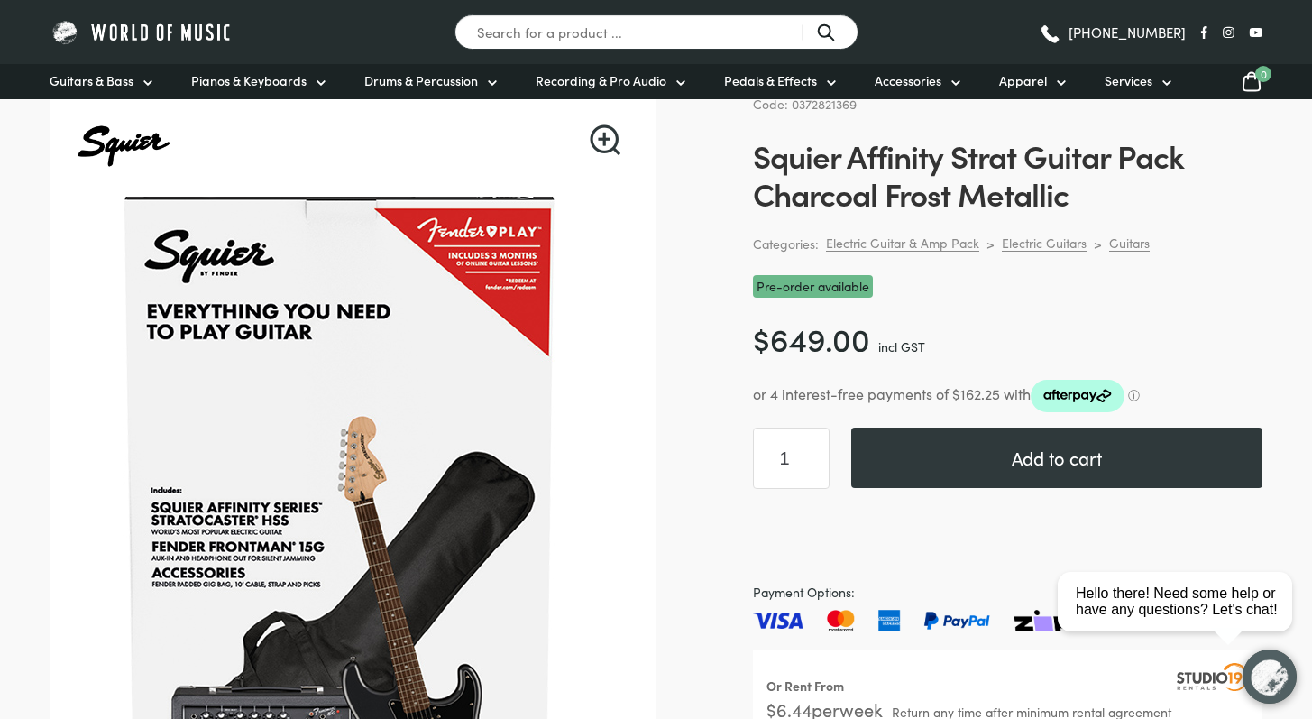
scroll to position [116, 0]
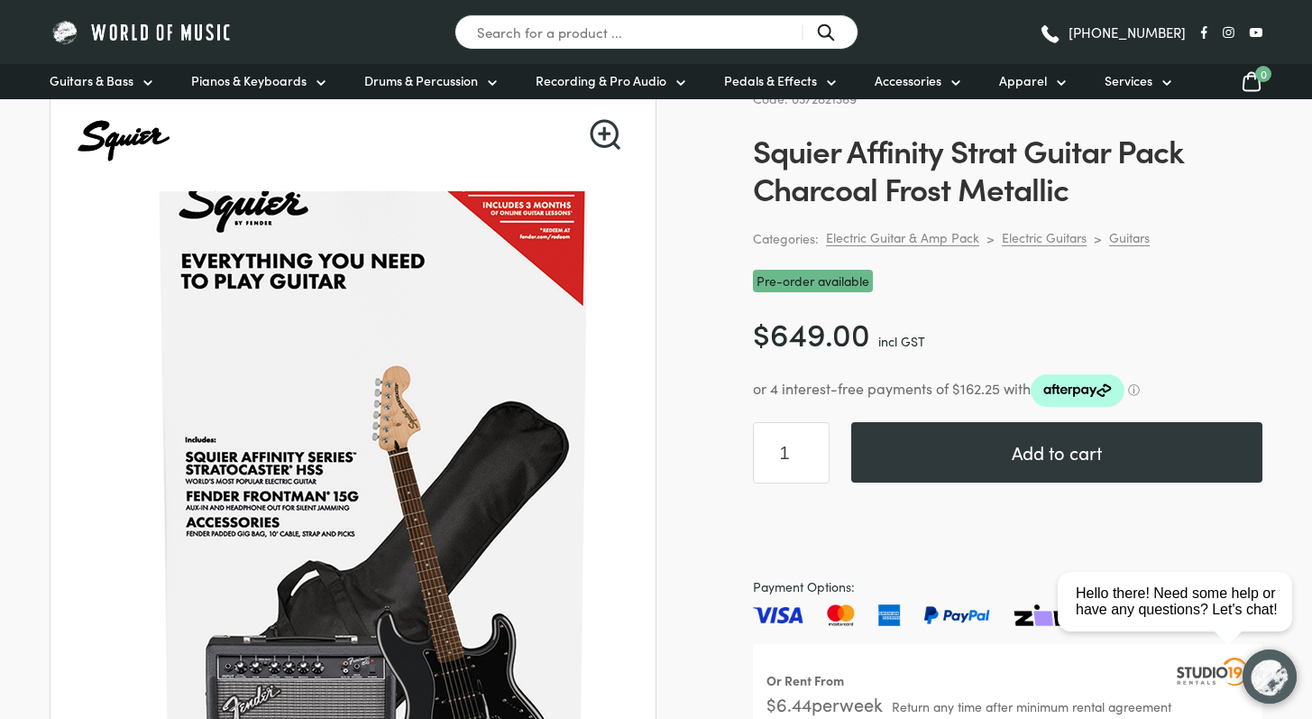
click at [247, 444] on img at bounding box center [373, 492] width 721 height 721
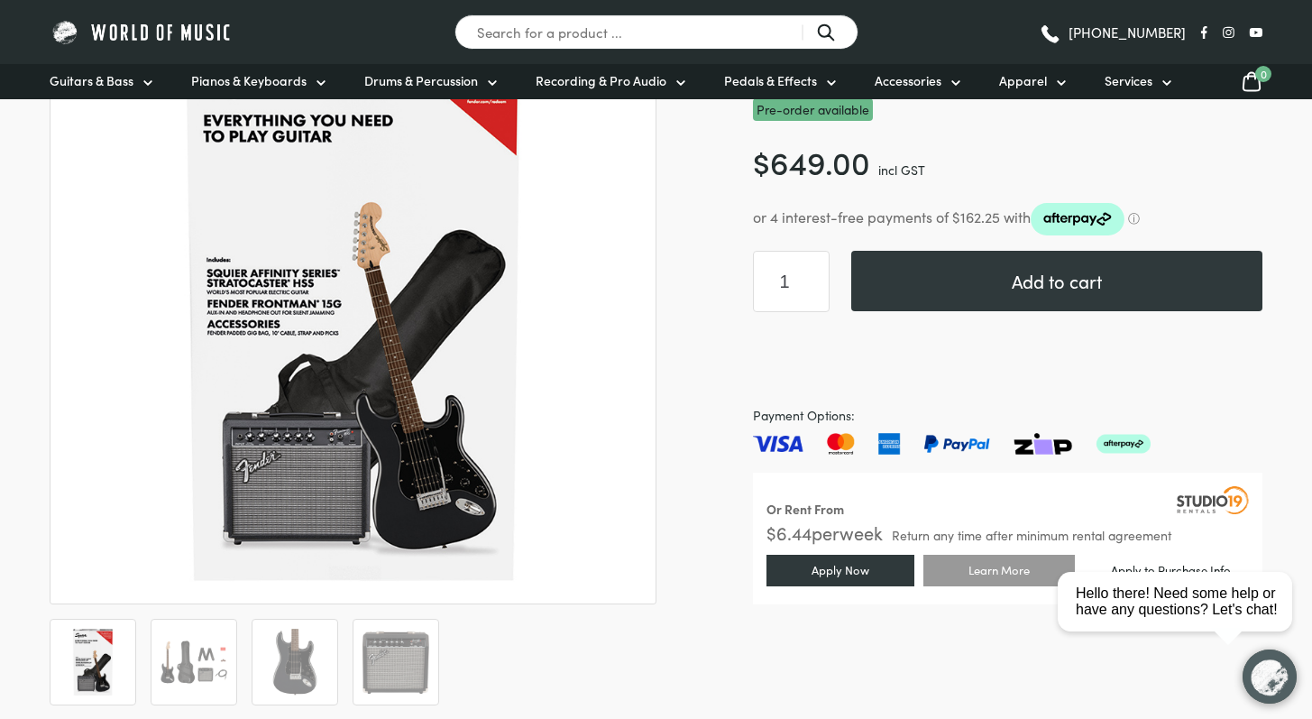
scroll to position [270, 0]
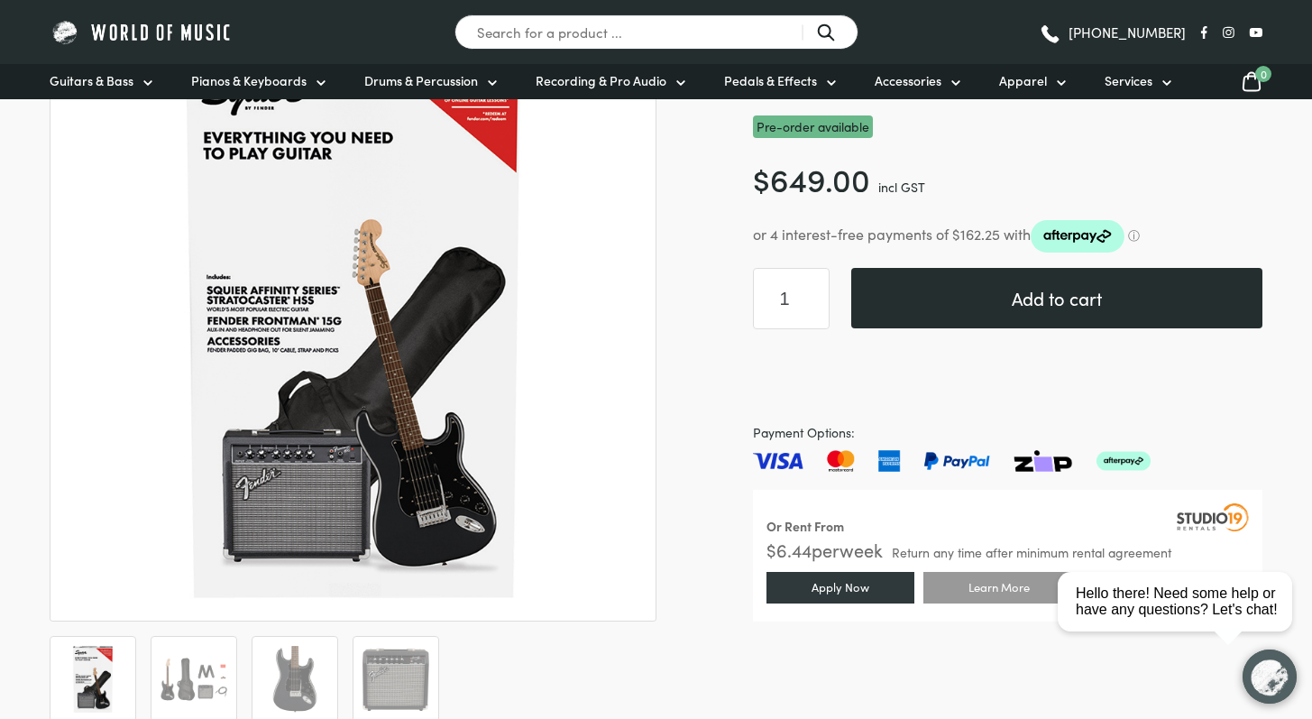
click at [1058, 310] on button "Add to cart" at bounding box center [1056, 298] width 411 height 60
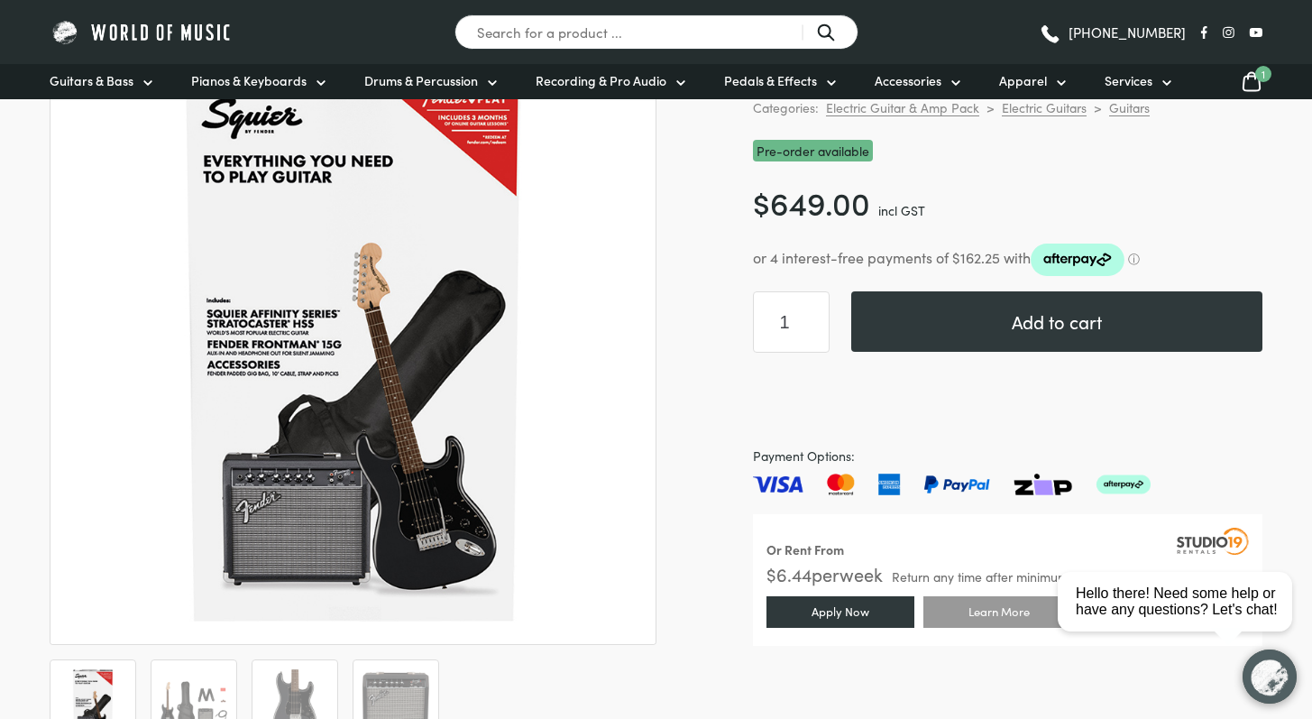
scroll to position [251, 0]
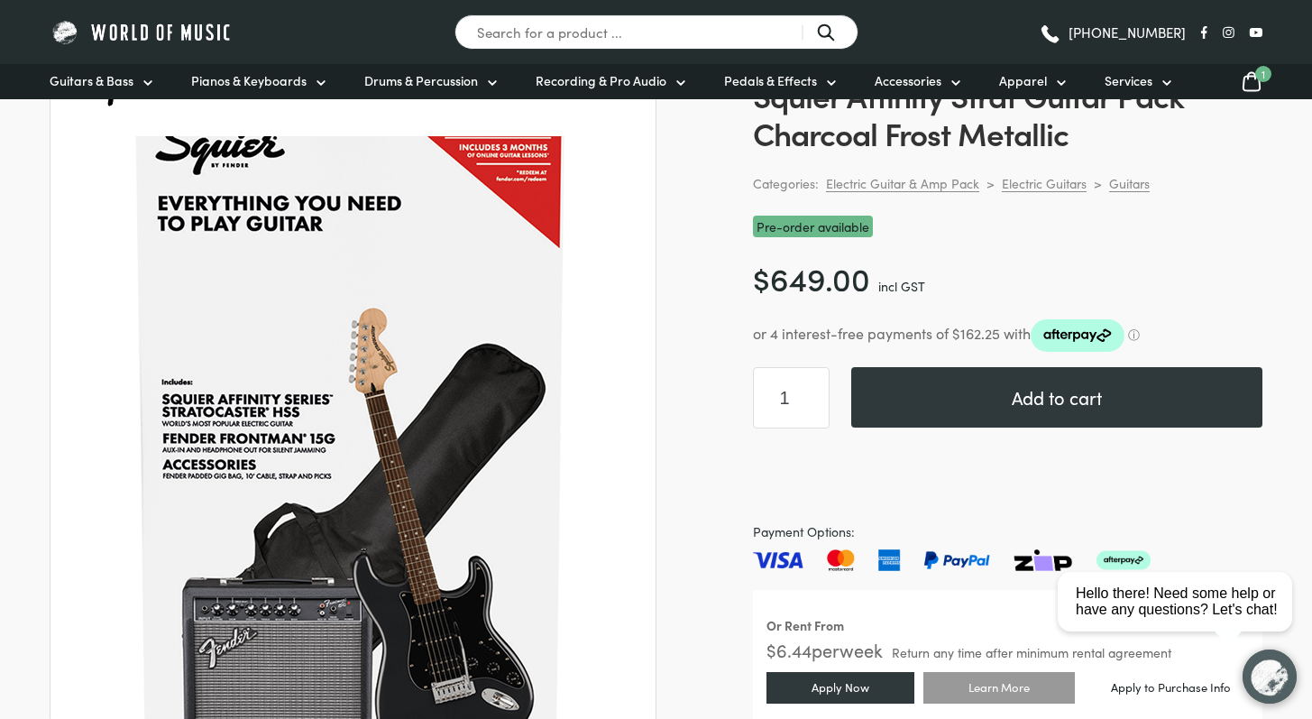
click at [371, 401] on img at bounding box center [349, 434] width 721 height 721
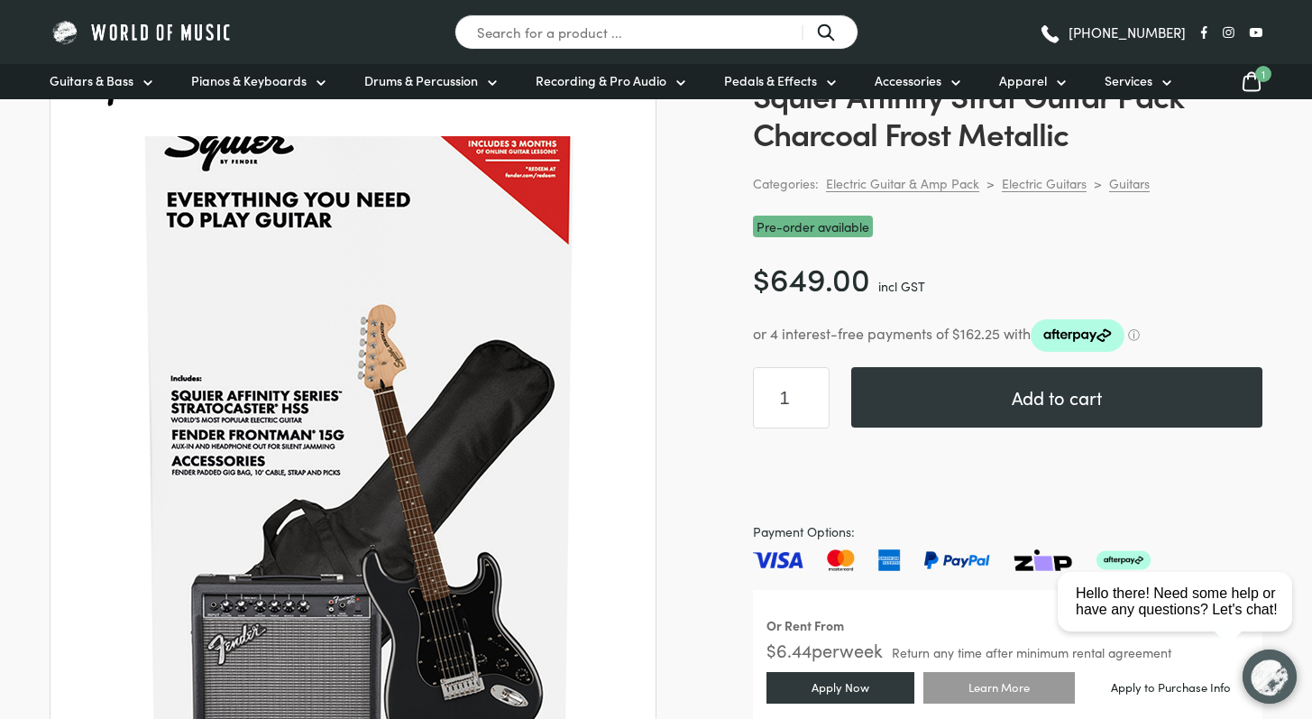
click at [321, 414] on img at bounding box center [358, 430] width 721 height 721
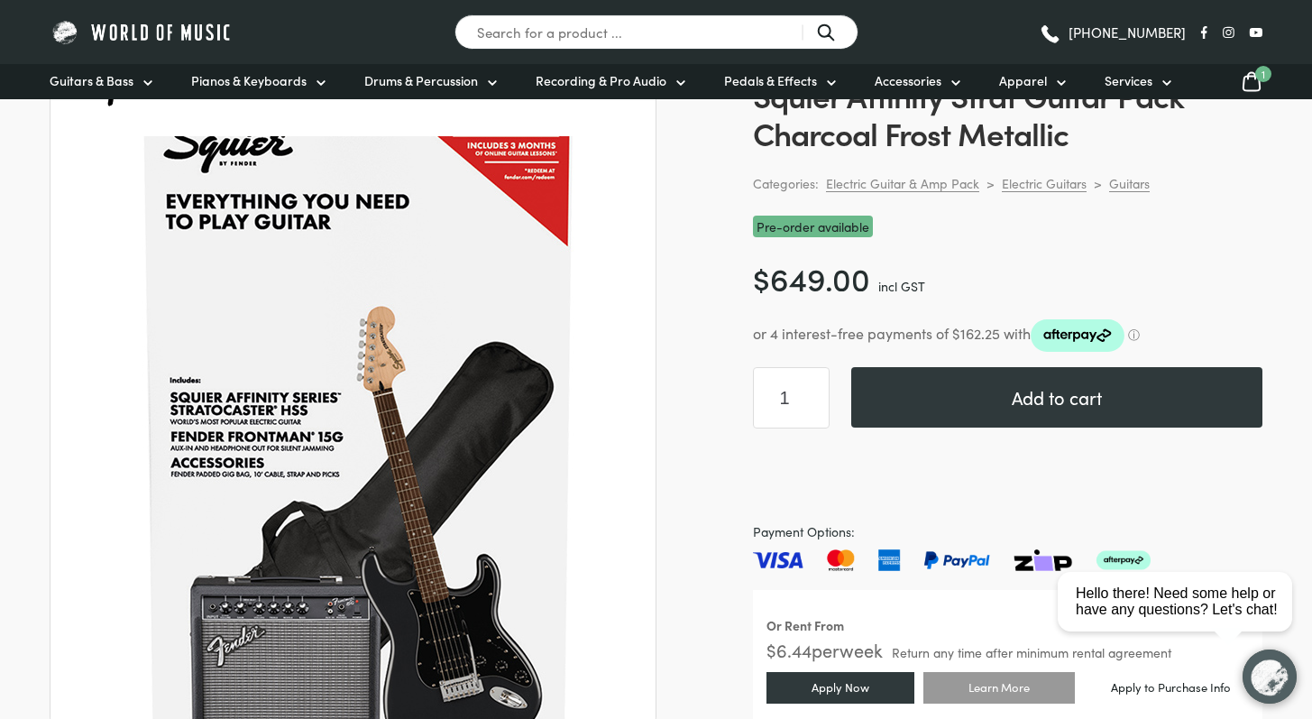
scroll to position [600, 0]
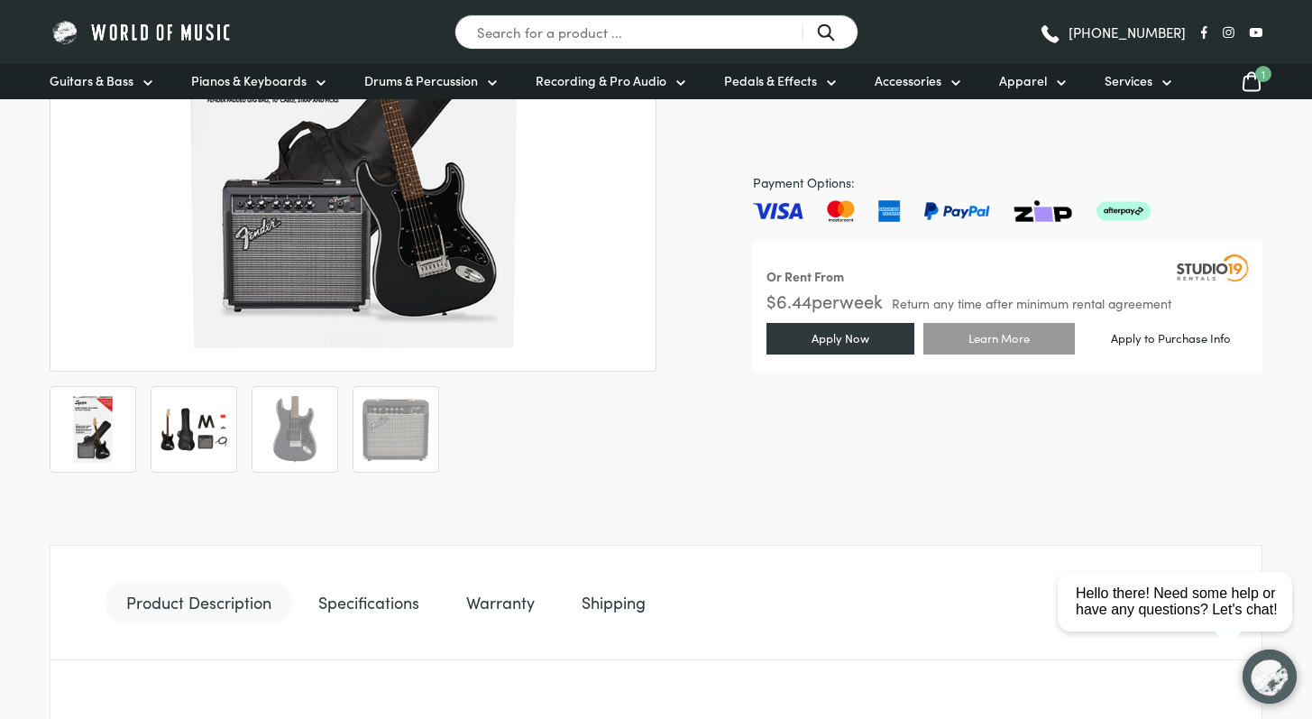
click at [224, 434] on img at bounding box center [193, 429] width 67 height 67
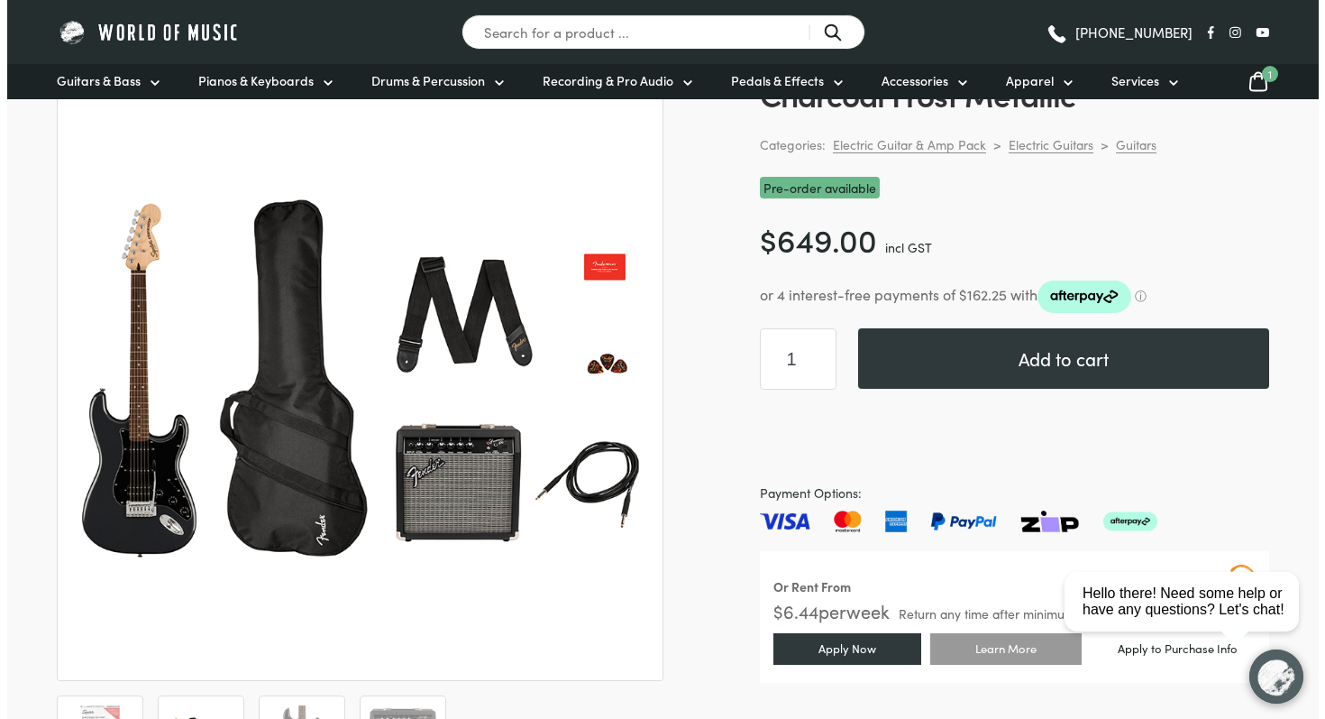
scroll to position [291, 0]
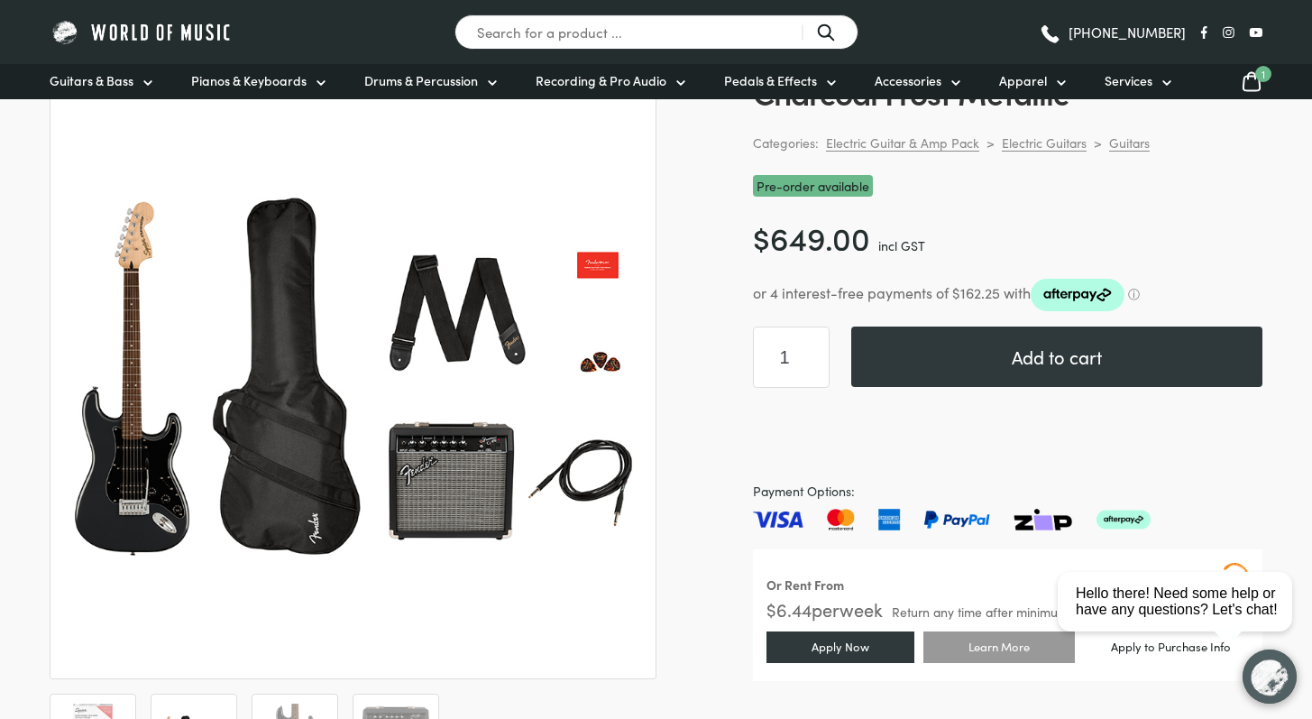
click at [1252, 82] on icon at bounding box center [1252, 81] width 22 height 23
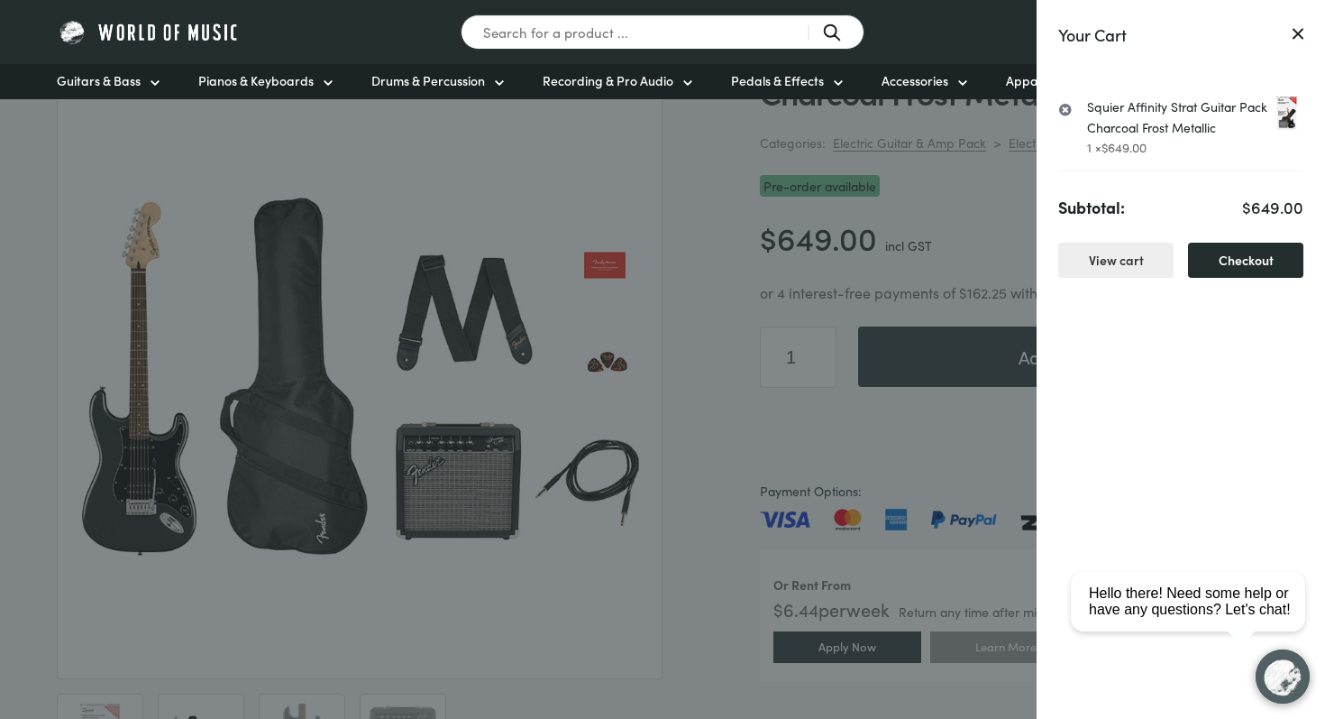
click at [1239, 255] on link "Checkout" at bounding box center [1245, 260] width 115 height 35
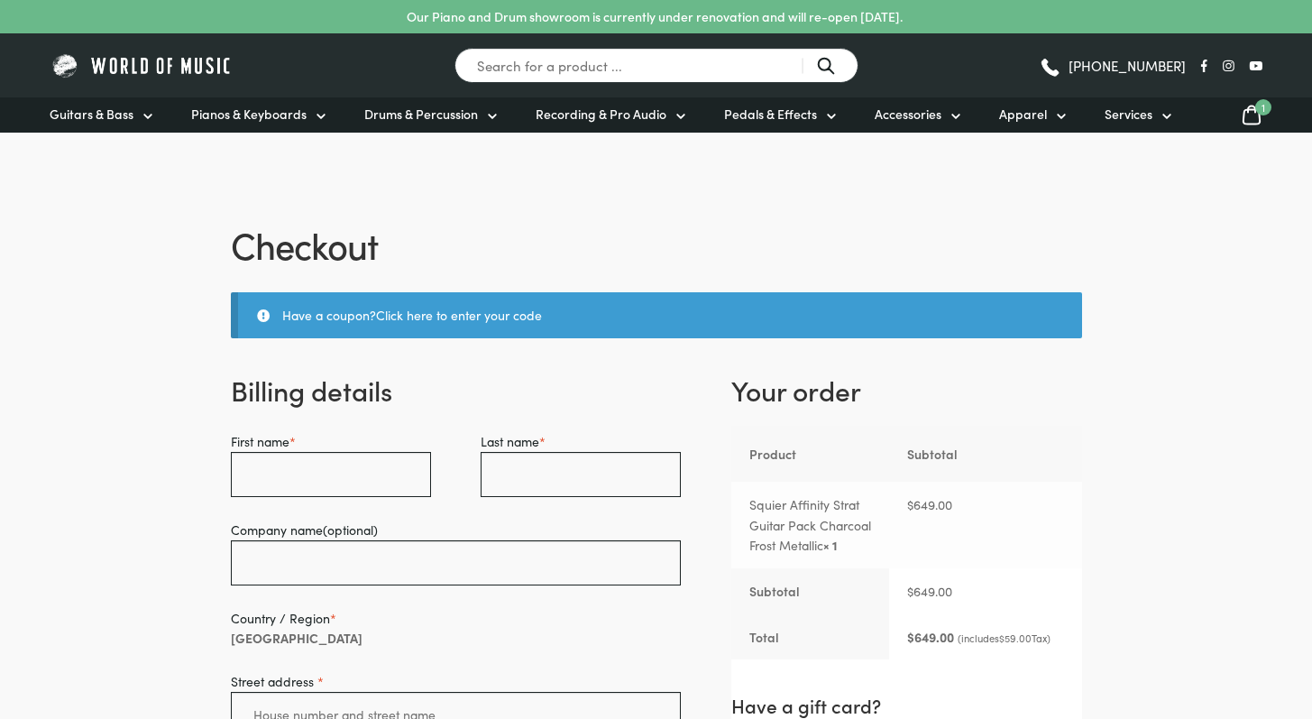
select select "VIC"
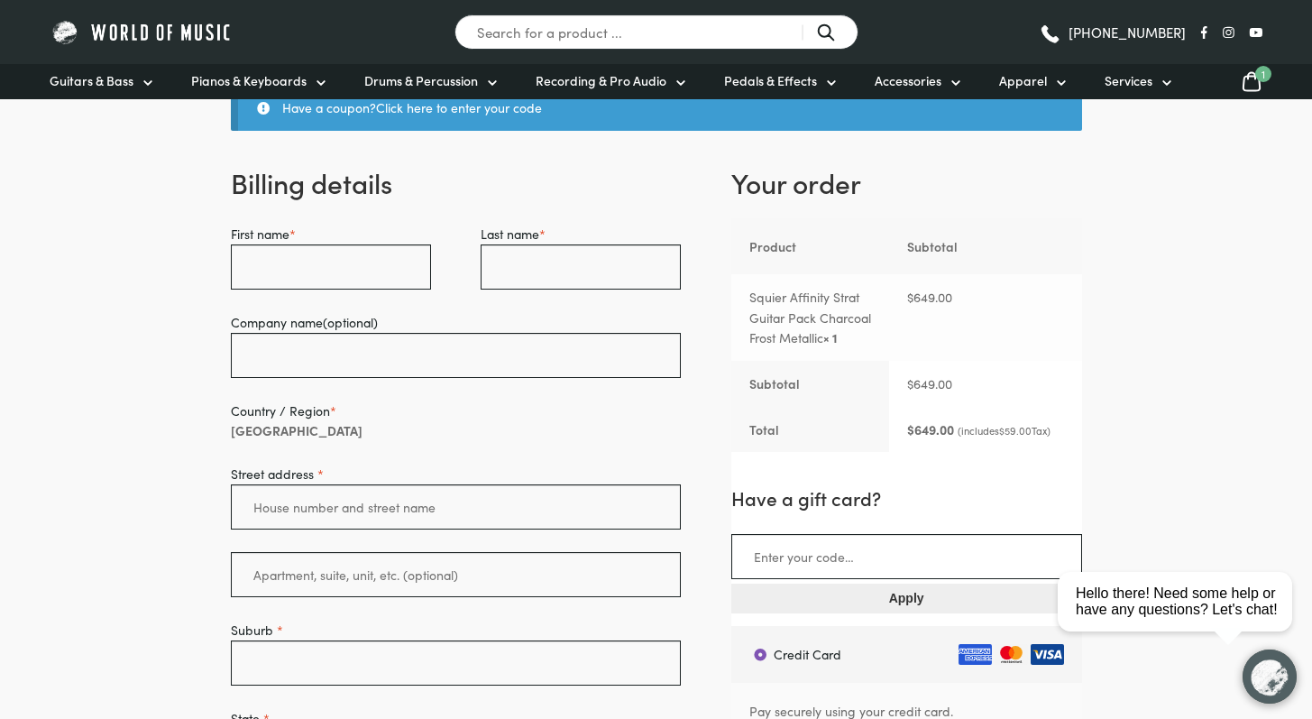
scroll to position [206, 0]
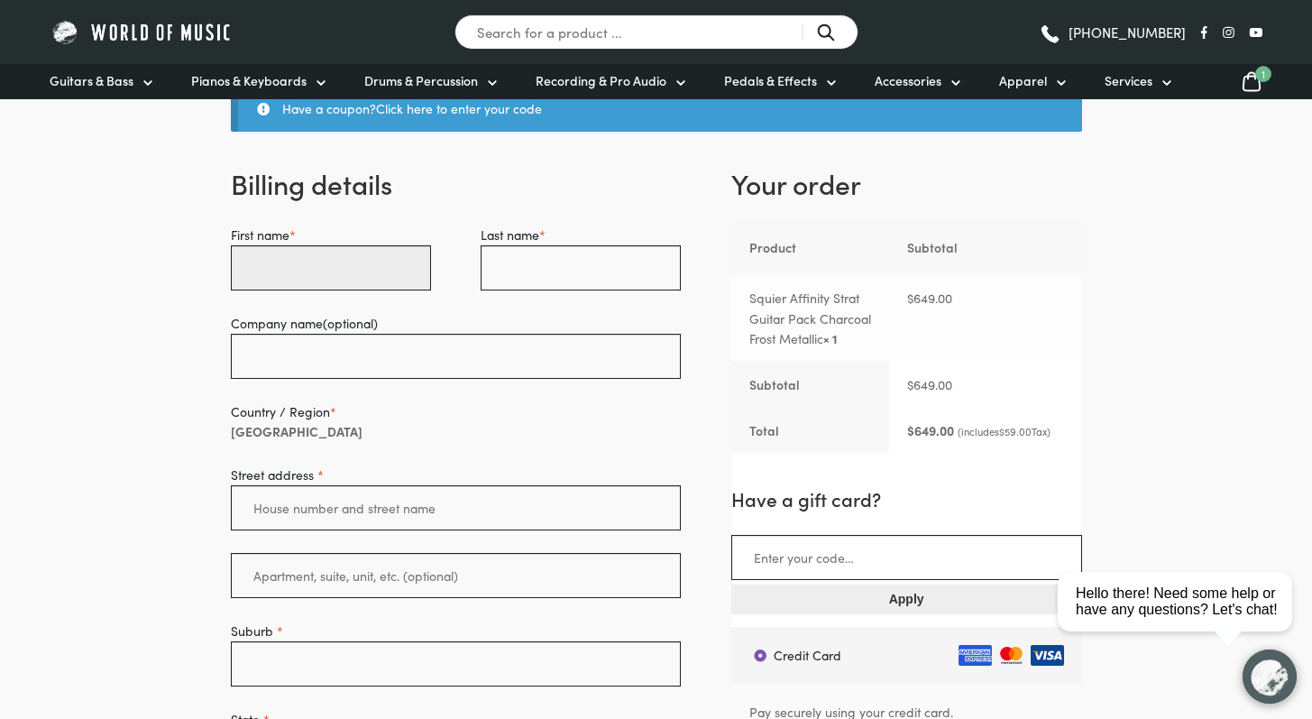
click at [366, 273] on input "First name *" at bounding box center [331, 267] width 200 height 45
type input "Alisa"
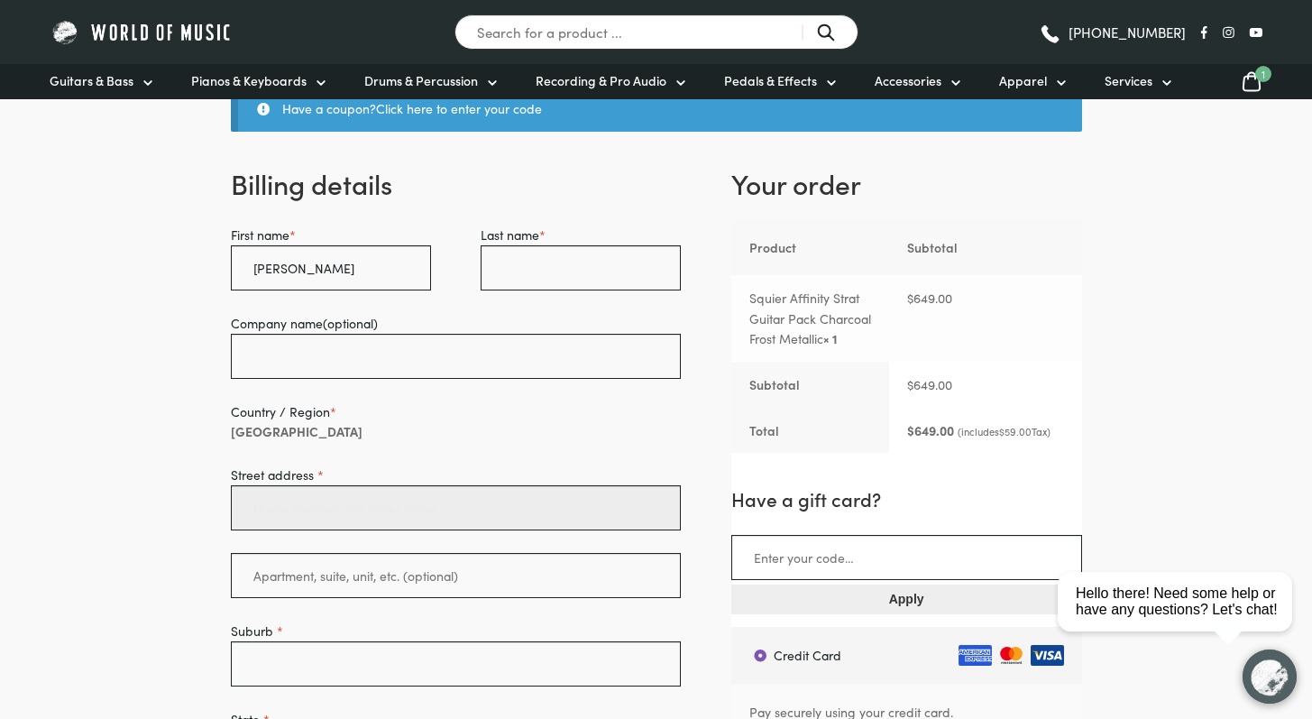
type input "220 Leicester Street"
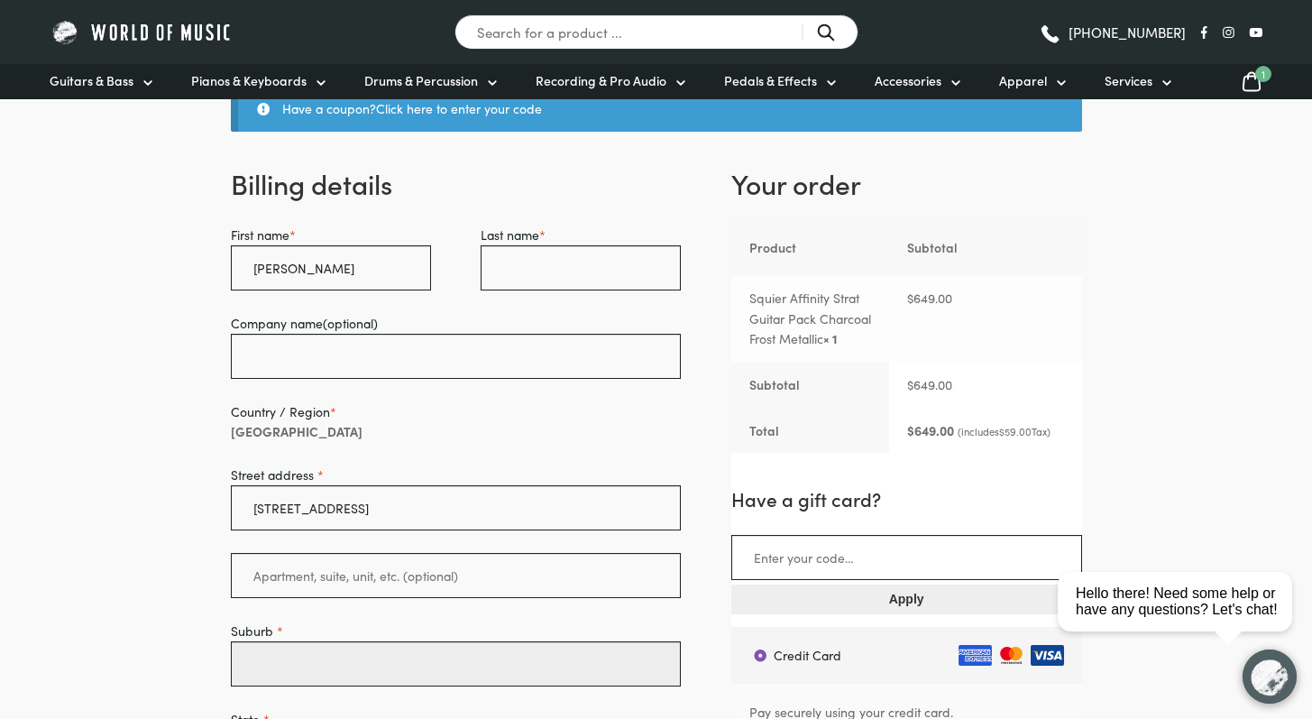
type input "a82faceedb30e050313b077cd396199e"
type input "3053"
type input "0432634783"
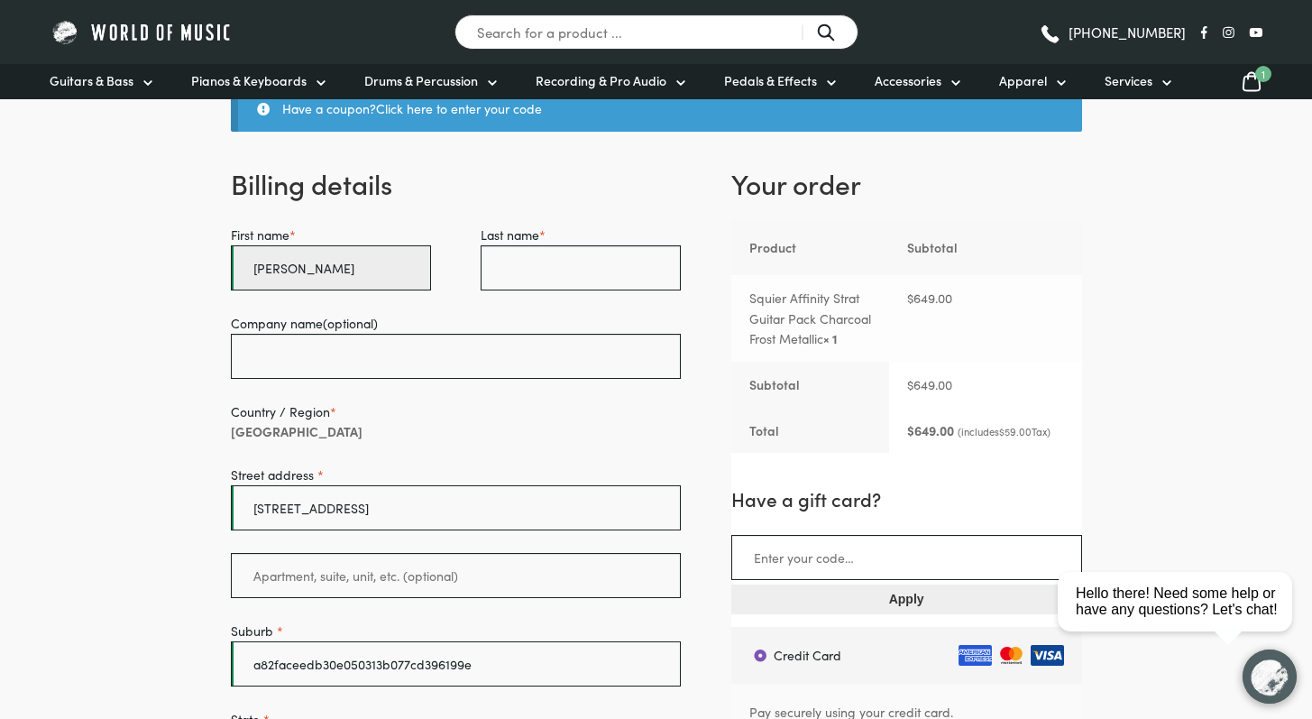
scroll to position [590, 0]
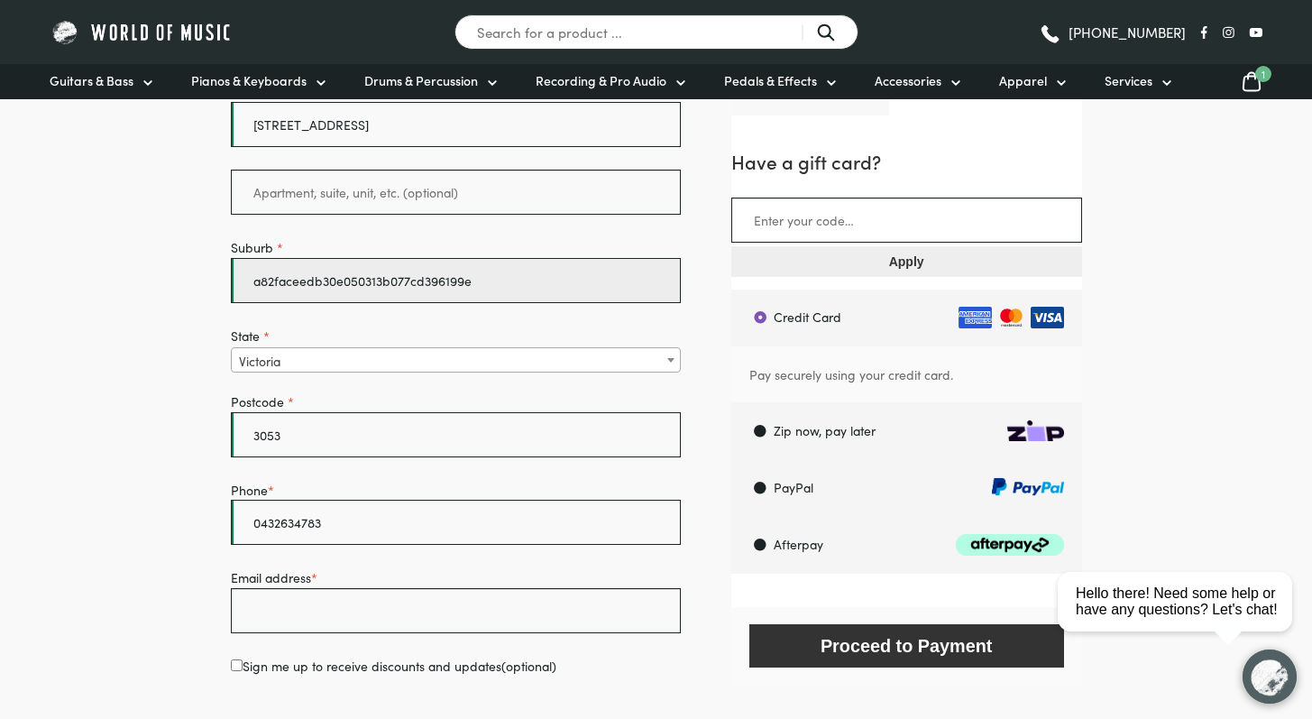
click at [535, 288] on input "a82faceedb30e050313b077cd396199e" at bounding box center [456, 280] width 451 height 45
click at [496, 283] on input "a82faceedb30e050313b077cd396199e" at bounding box center [456, 280] width 451 height 45
type input "carlton"
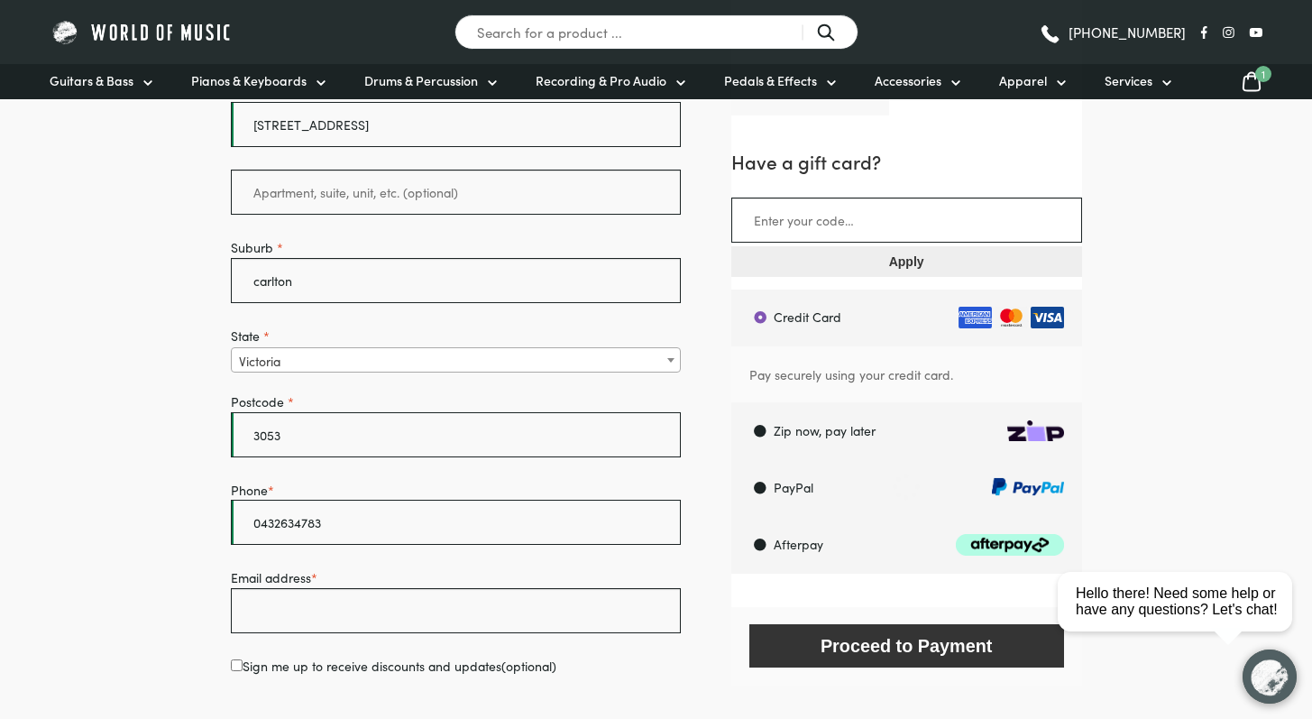
click at [141, 301] on body "Our Piano and Drum showroom is currently under renovation and will re-open 1st …" at bounding box center [656, 555] width 1312 height 2290
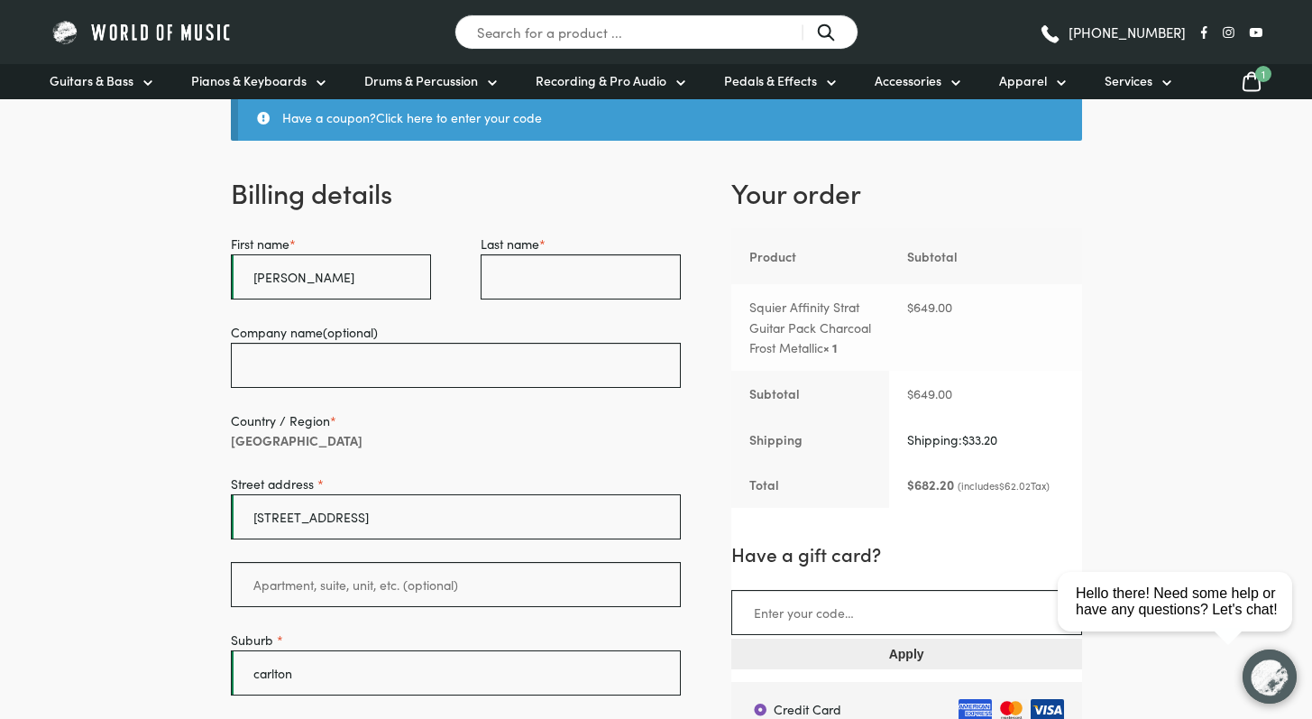
scroll to position [186, 0]
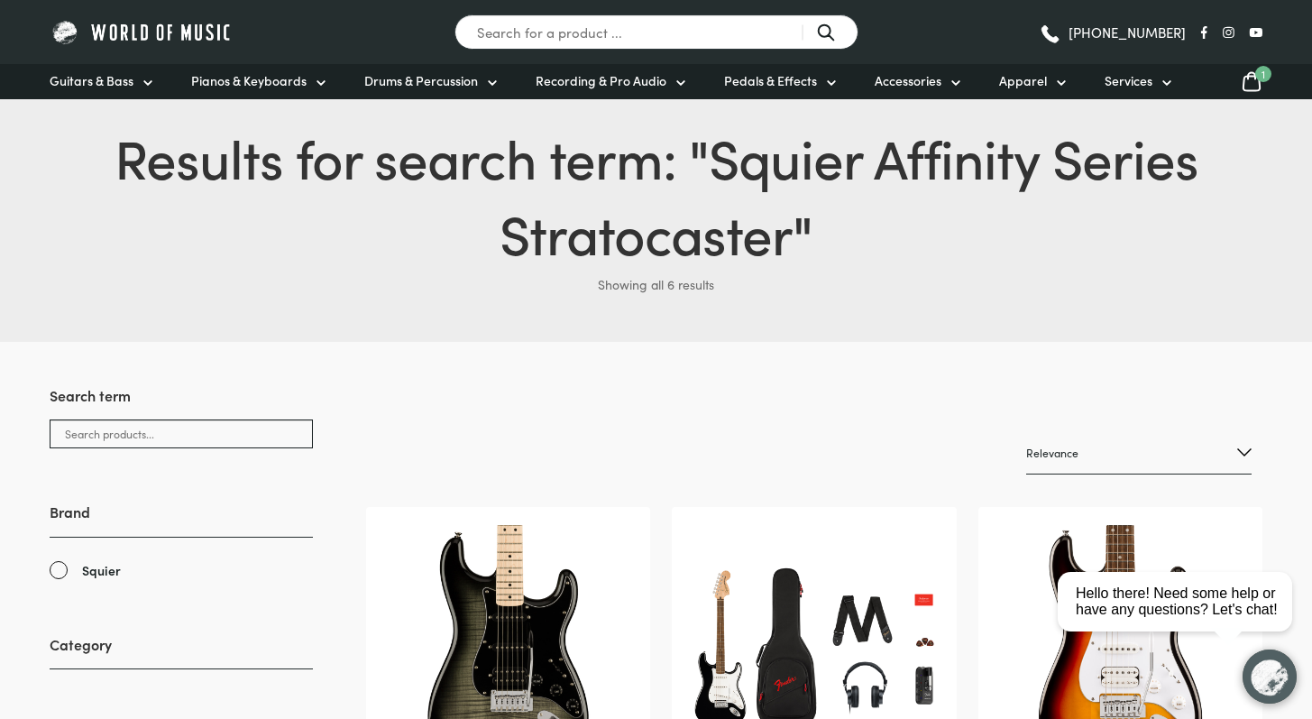
scroll to position [47, 0]
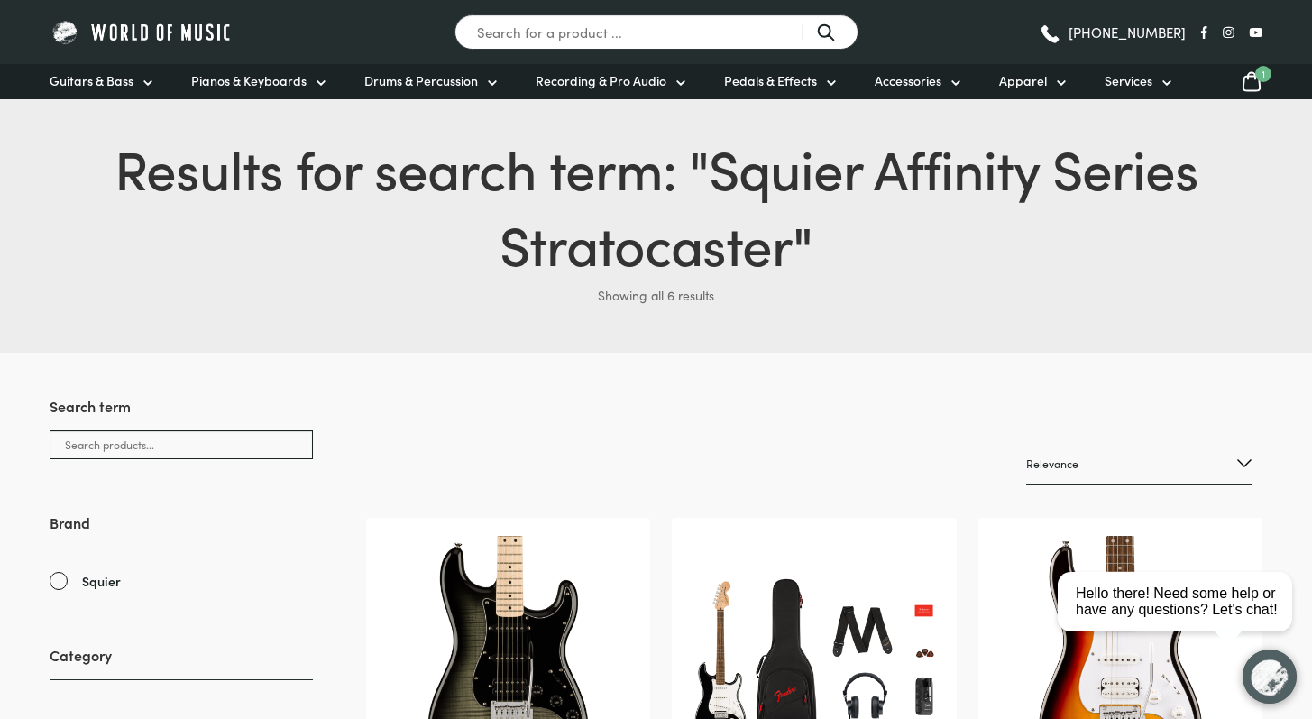
click at [737, 171] on span "Squier Affinity Series Stratocaster" at bounding box center [848, 204] width 699 height 151
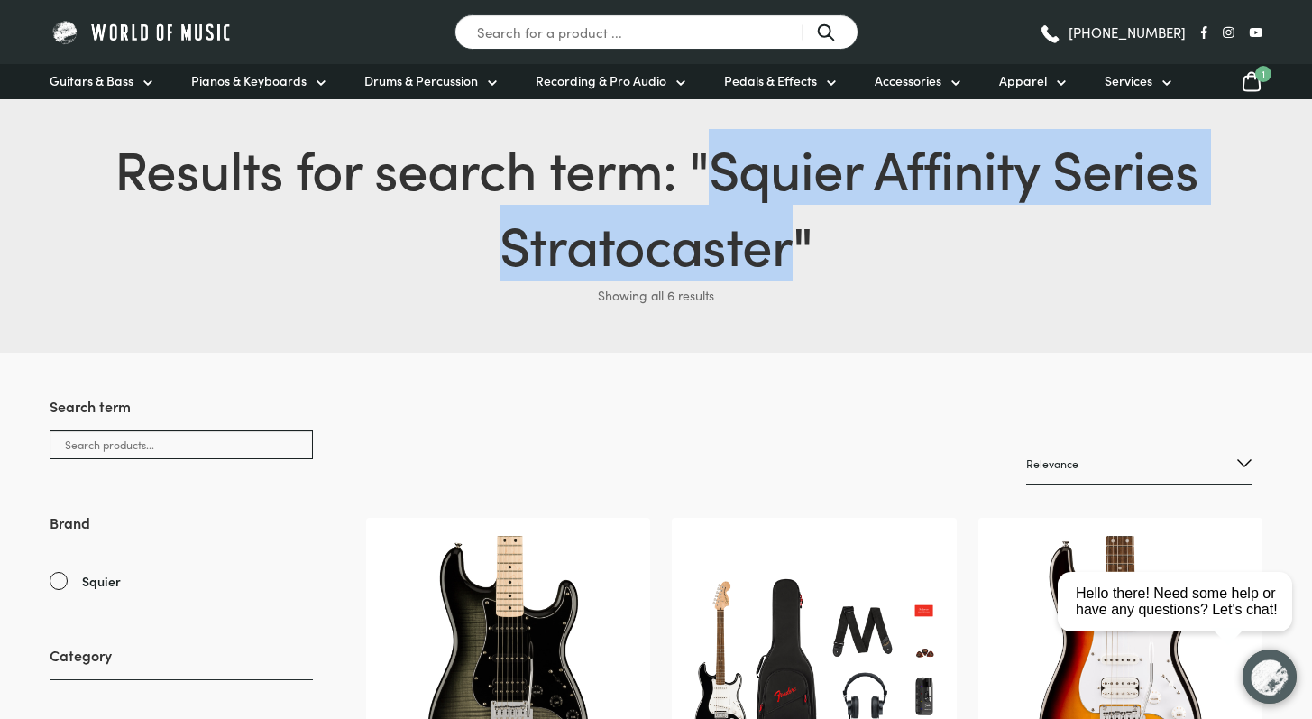
drag, startPoint x: 715, startPoint y: 167, endPoint x: 783, endPoint y: 253, distance: 110.4
click at [783, 253] on span "Squier Affinity Series Stratocaster" at bounding box center [848, 204] width 699 height 151
copy span "Squier Affinity Series Stratocaster"
